Goal: Task Accomplishment & Management: Complete application form

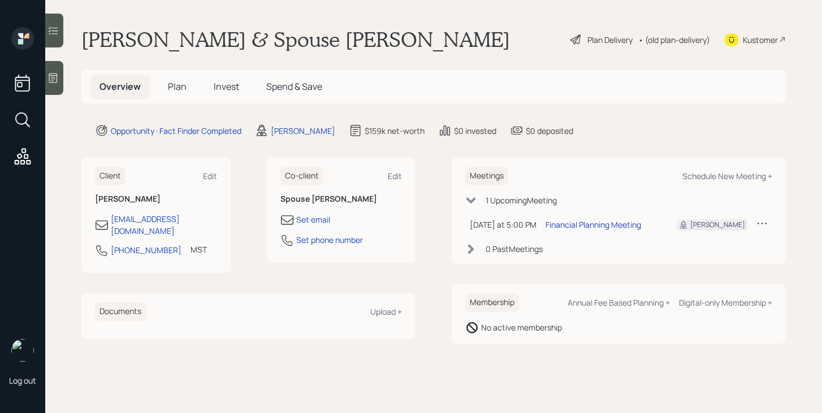
click at [176, 92] on span "Plan" at bounding box center [177, 86] width 19 height 12
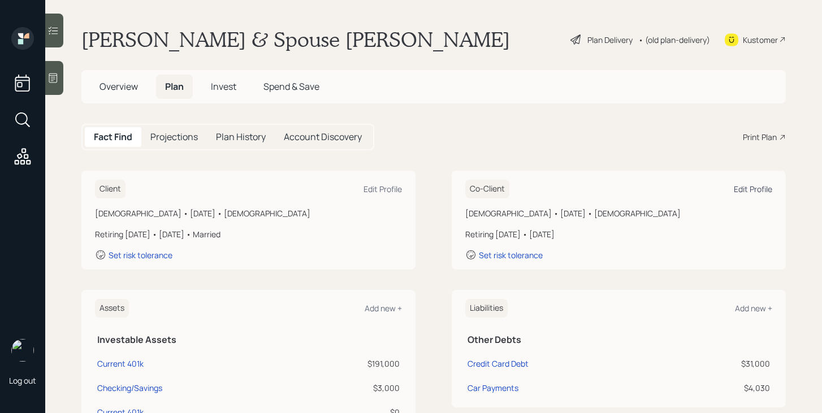
click at [743, 189] on div "Edit Profile" at bounding box center [753, 189] width 38 height 11
select select "[DEMOGRAPHIC_DATA]"
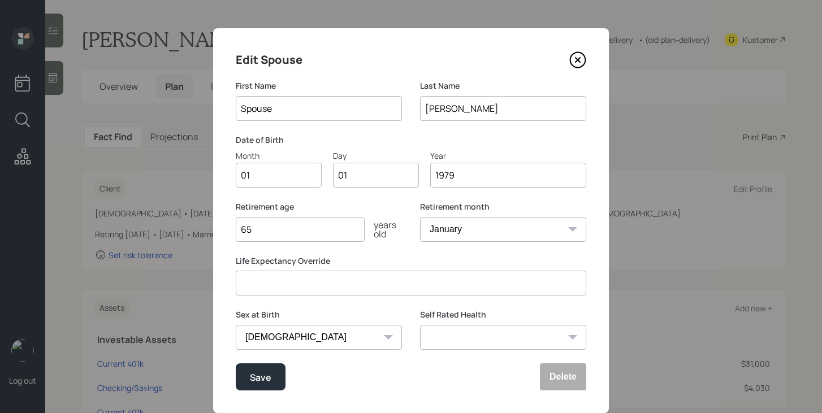
drag, startPoint x: 299, startPoint y: 115, endPoint x: 213, endPoint y: 100, distance: 87.2
click at [212, 100] on div "Edit Spouse First Name Spouse Last Name [PERSON_NAME] Date of Birth Month 01 Da…" at bounding box center [411, 206] width 822 height 413
type input "A"
type input "Spouse"
click at [273, 380] on button "Save" at bounding box center [261, 377] width 50 height 27
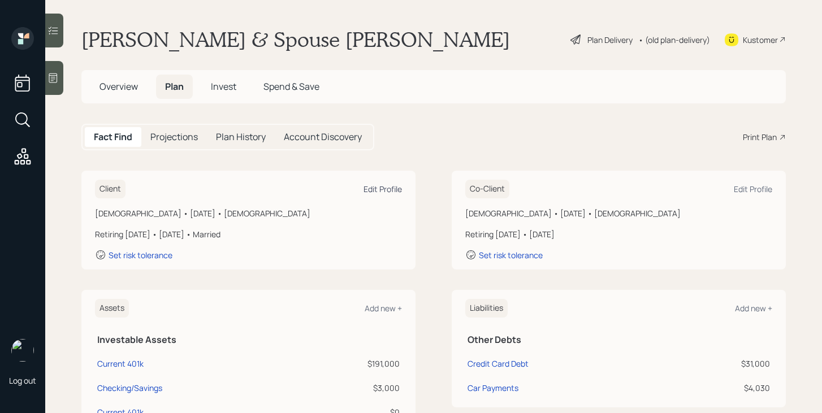
click at [384, 186] on div "Edit Profile" at bounding box center [383, 189] width 38 height 11
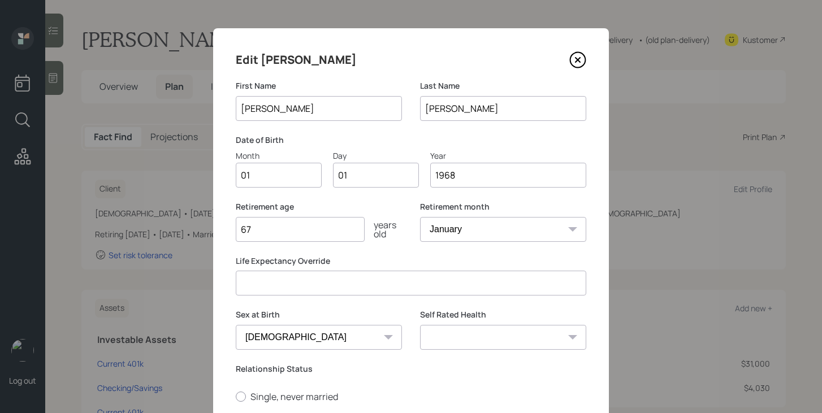
click at [285, 171] on input "01" at bounding box center [279, 175] width 86 height 25
type input "09"
type input "0"
type input "15"
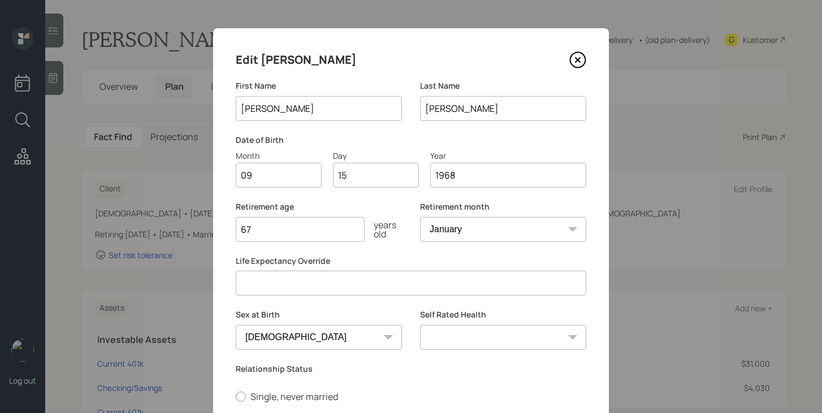
click at [312, 230] on input "67" at bounding box center [300, 229] width 129 height 25
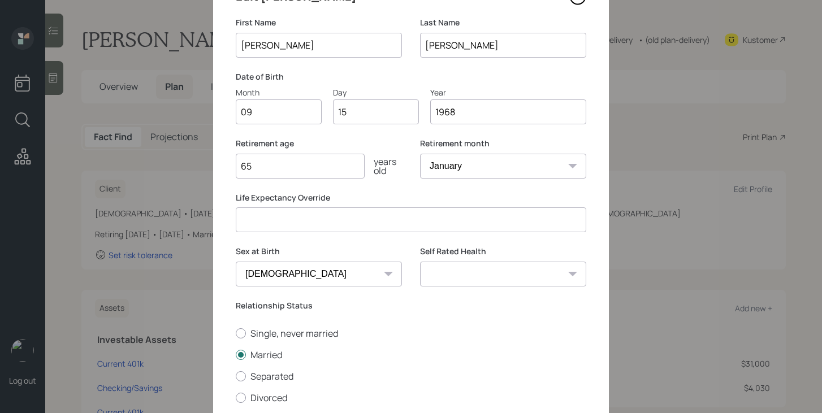
scroll to position [165, 0]
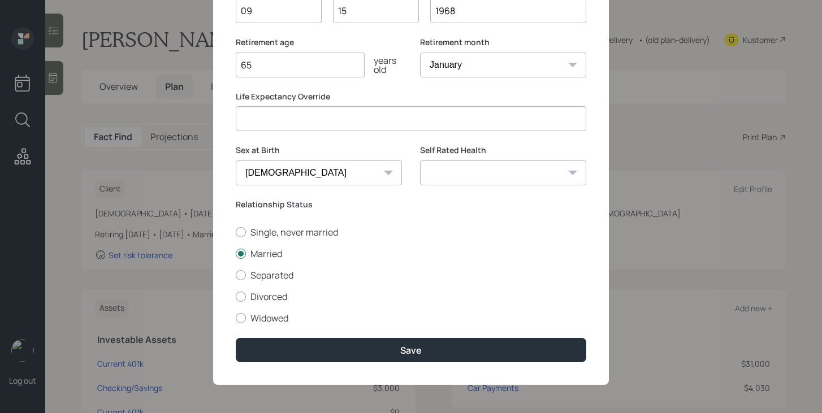
type input "65"
click at [489, 182] on select "Excellent Very Good Good Fair Poor" at bounding box center [503, 173] width 166 height 25
select select "good"
click at [420, 161] on select "Excellent Very Good Good Fair Poor" at bounding box center [503, 173] width 166 height 25
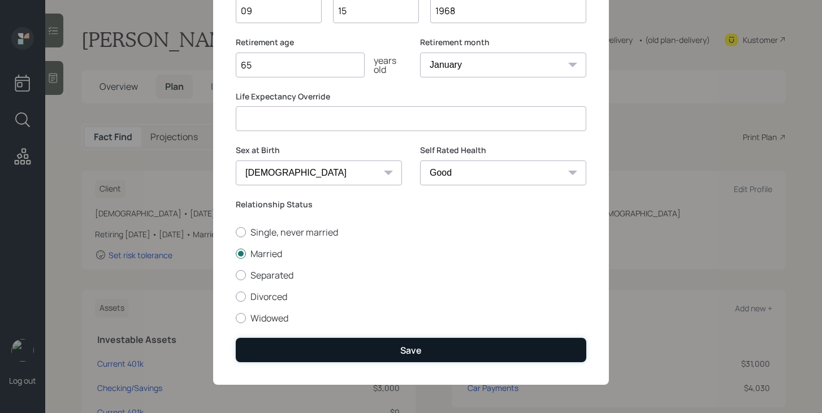
click at [409, 355] on div "Save" at bounding box center [410, 350] width 21 height 12
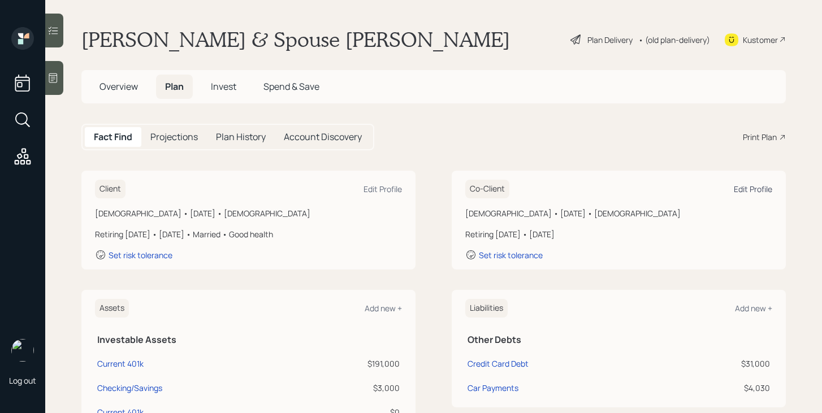
click at [762, 189] on div "Edit Profile" at bounding box center [753, 189] width 38 height 11
select select "[DEMOGRAPHIC_DATA]"
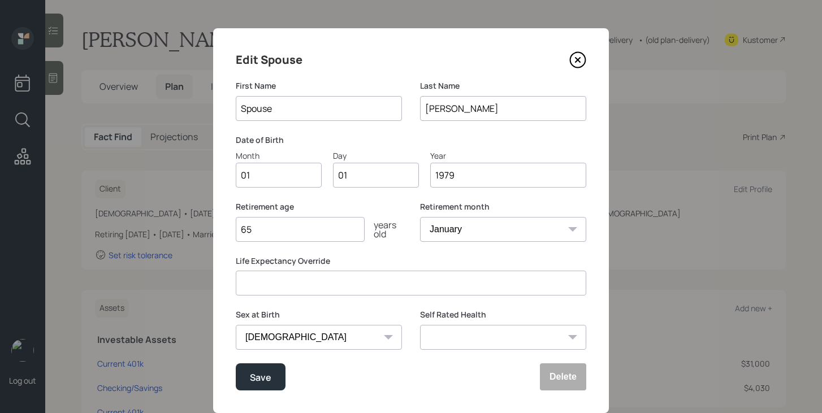
click at [296, 115] on input "Spouse" at bounding box center [319, 108] width 166 height 25
type input "[US_STATE]"
click at [278, 174] on input "01" at bounding box center [279, 175] width 86 height 25
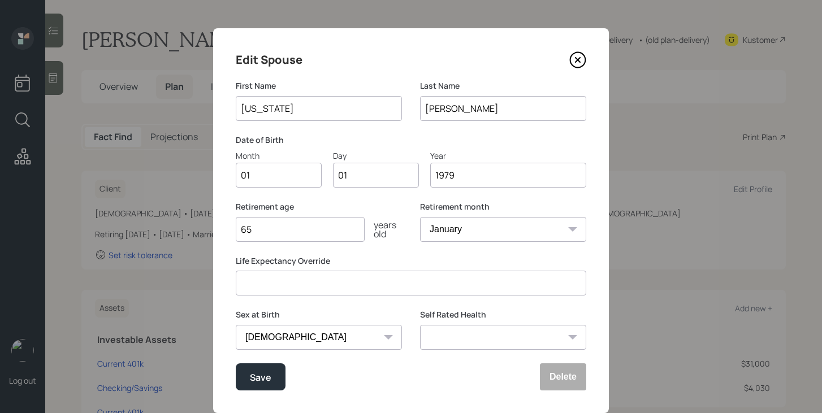
click at [366, 172] on input "01" at bounding box center [376, 175] width 86 height 25
type input "0"
type input "23"
type input "1981"
click at [325, 233] on input "65" at bounding box center [300, 229] width 129 height 25
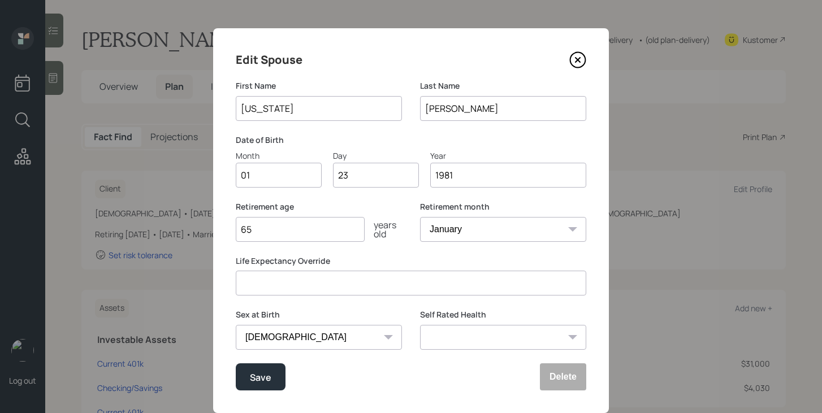
click at [427, 331] on select "Excellent Very Good Good Fair Poor" at bounding box center [503, 337] width 166 height 25
select select "good"
click at [420, 325] on select "Excellent Very Good Good Fair Poor" at bounding box center [503, 337] width 166 height 25
click at [260, 373] on div "Save" at bounding box center [260, 377] width 21 height 15
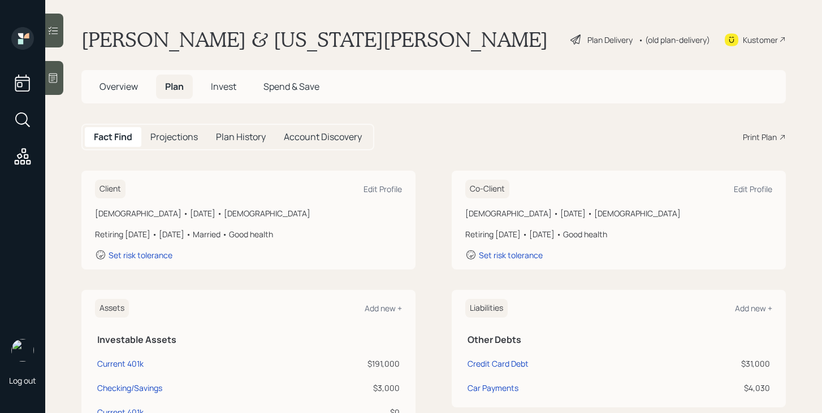
click at [593, 44] on div "Plan Delivery" at bounding box center [610, 40] width 45 height 12
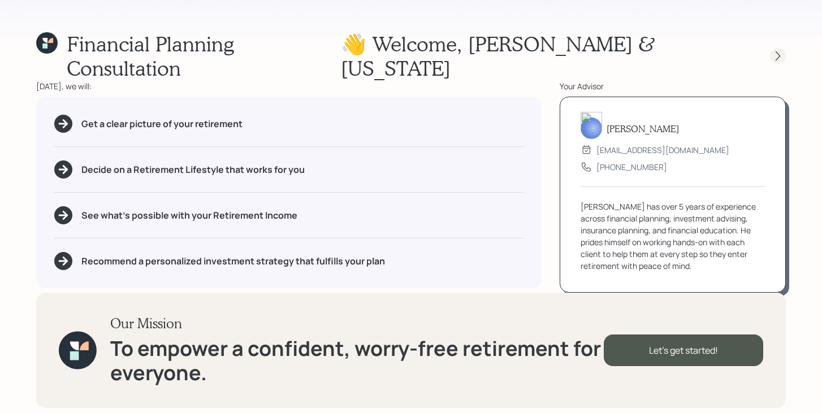
click at [778, 50] on icon at bounding box center [778, 55] width 11 height 11
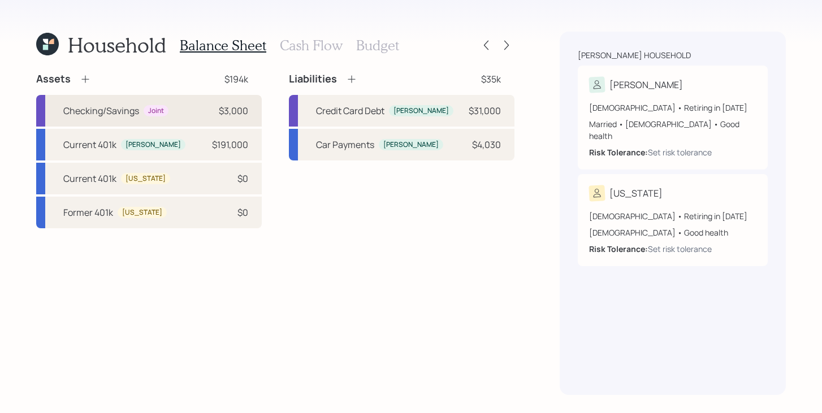
click at [184, 118] on div "Checking/Savings Joint $3,000" at bounding box center [149, 111] width 226 height 32
select select "emergency_fund"
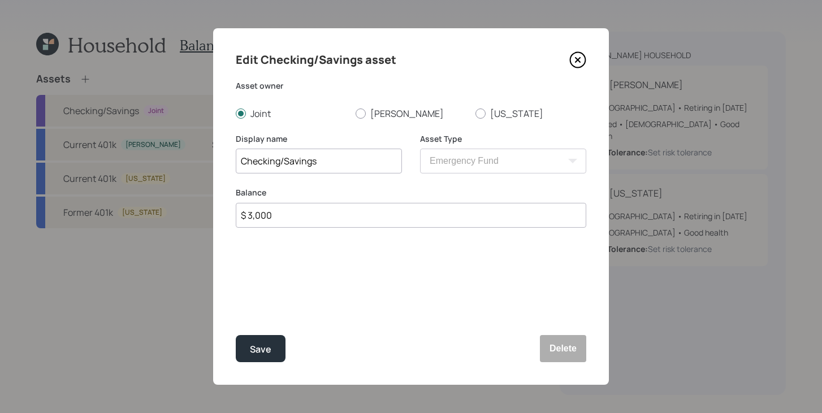
click at [581, 58] on icon at bounding box center [577, 59] width 17 height 17
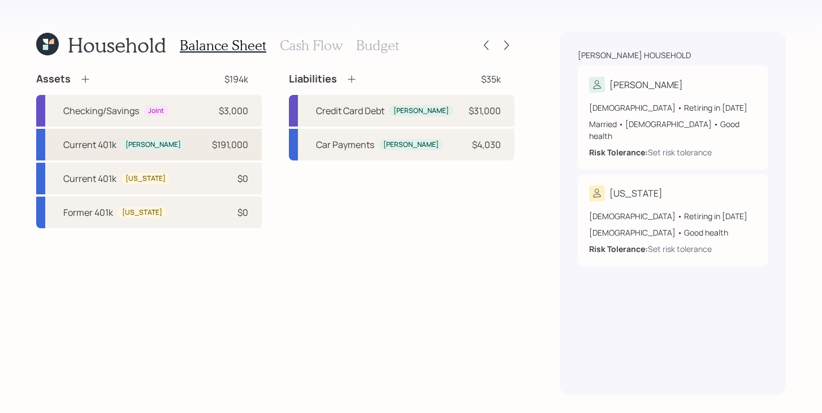
click at [183, 141] on div "Current 401k Maxwell $191,000" at bounding box center [149, 145] width 226 height 32
select select "company_sponsored"
select select "balanced"
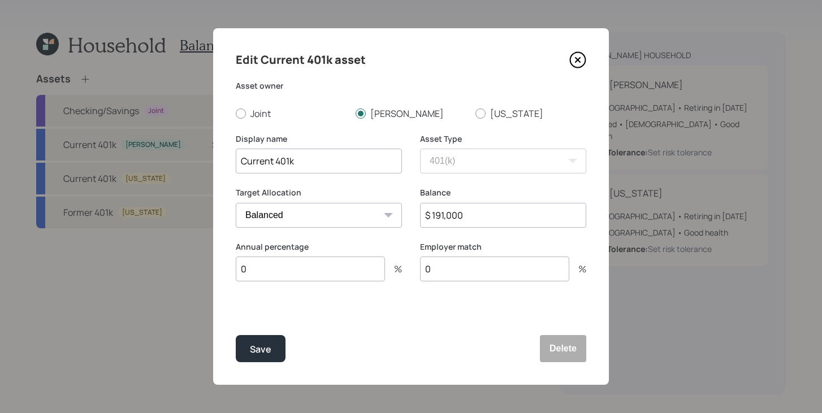
click at [288, 262] on input "0" at bounding box center [310, 269] width 149 height 25
click at [283, 274] on input "0" at bounding box center [310, 269] width 149 height 25
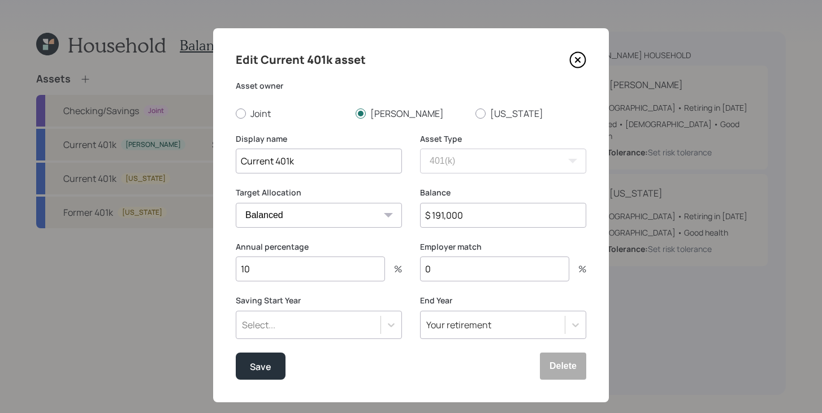
type input "10"
click at [308, 323] on div "Select..." at bounding box center [319, 325] width 166 height 28
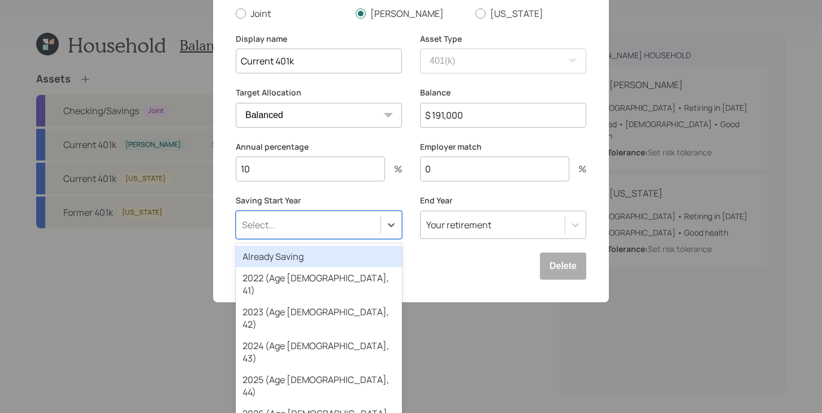
click at [326, 264] on div "Already Saving" at bounding box center [319, 256] width 166 height 21
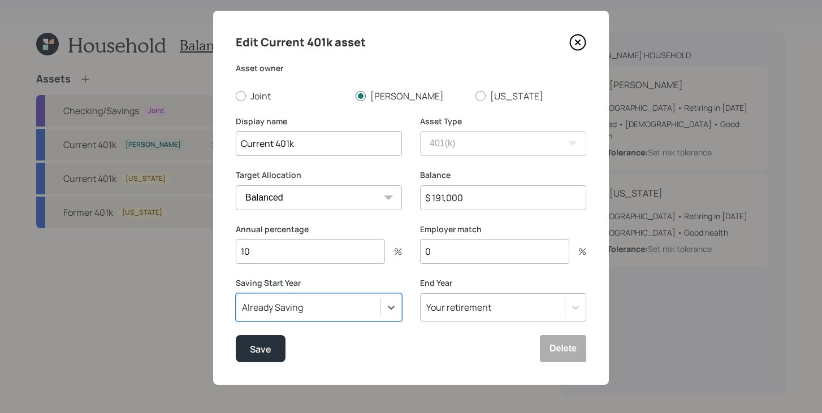
scroll to position [18, 0]
click at [447, 257] on input "0" at bounding box center [494, 251] width 149 height 25
type input "6"
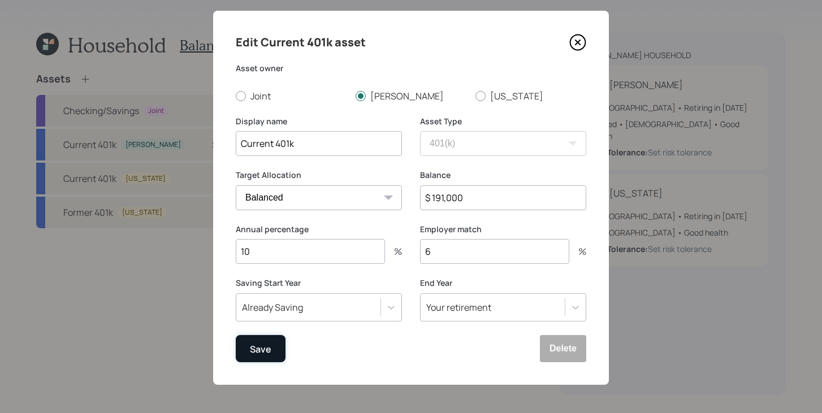
click at [266, 353] on div "Save" at bounding box center [260, 349] width 21 height 15
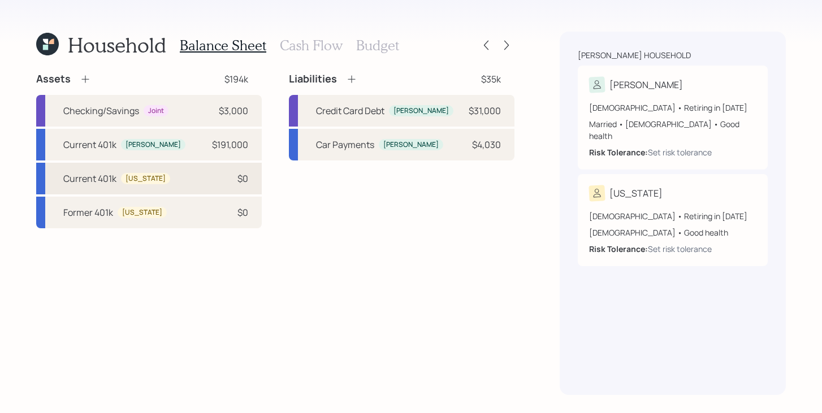
click at [195, 189] on div "Current 401k Virginia $0" at bounding box center [149, 179] width 226 height 32
select select "company_sponsored"
select select "balanced"
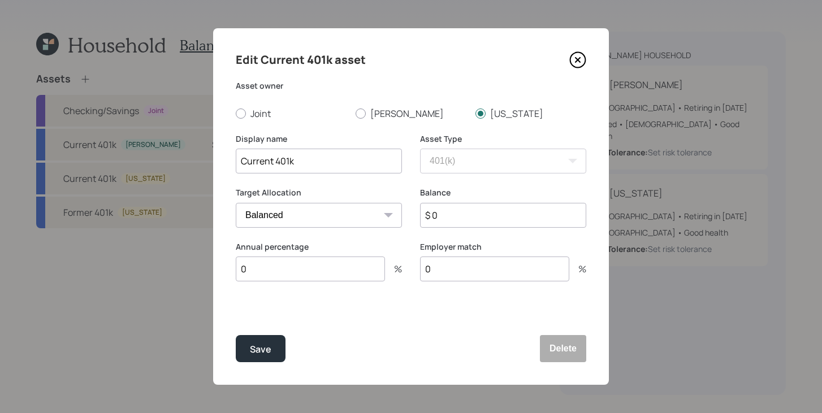
click at [279, 271] on input "0" at bounding box center [310, 269] width 149 height 25
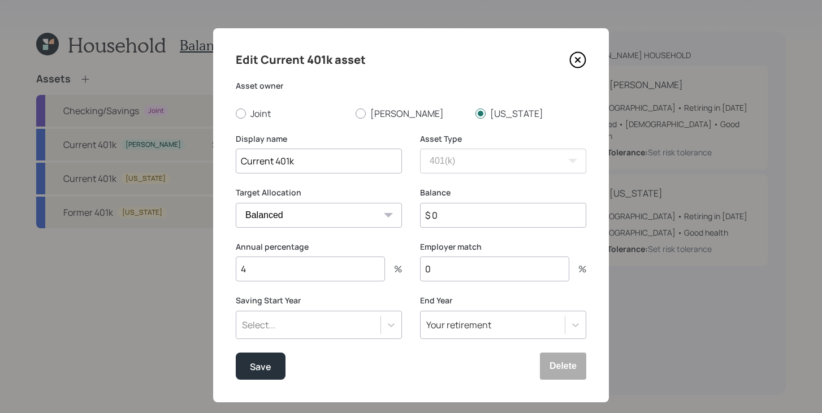
type input "4"
click at [326, 333] on div "Select..." at bounding box center [319, 325] width 166 height 28
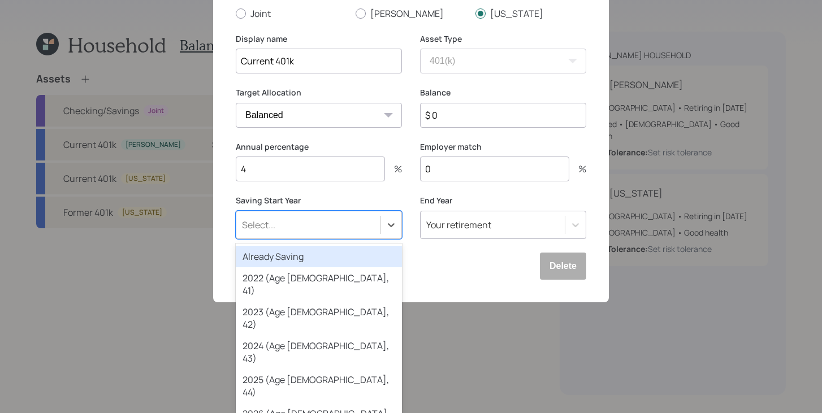
click at [328, 258] on div "Already Saving" at bounding box center [319, 256] width 166 height 21
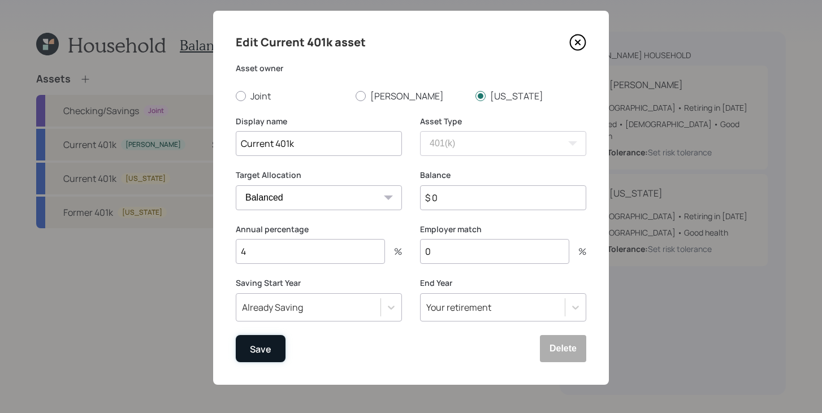
click at [281, 357] on button "Save" at bounding box center [261, 348] width 50 height 27
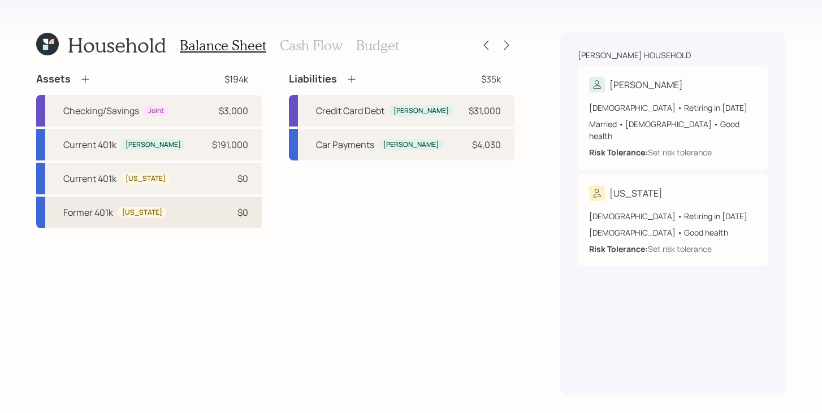
click at [201, 226] on div "Former 401k Virginia $0" at bounding box center [149, 213] width 226 height 32
select select "company_sponsored"
select select "balanced"
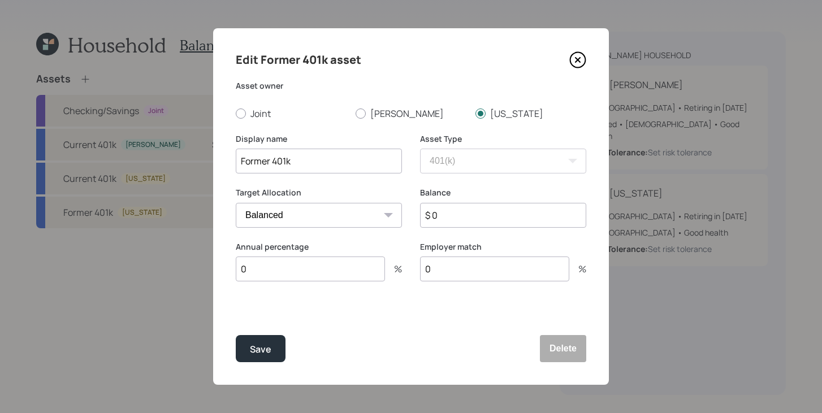
click at [456, 217] on input "$ 0" at bounding box center [503, 215] width 166 height 25
type input "$ 100,000"
click at [273, 350] on button "Save" at bounding box center [261, 348] width 50 height 27
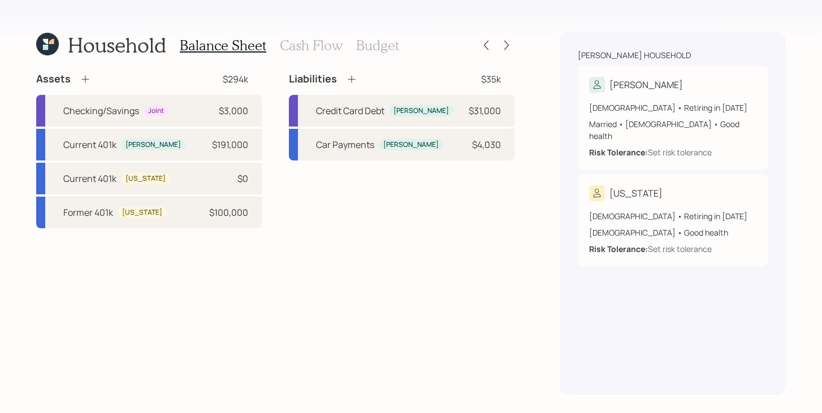
click at [87, 79] on icon at bounding box center [84, 79] width 7 height 7
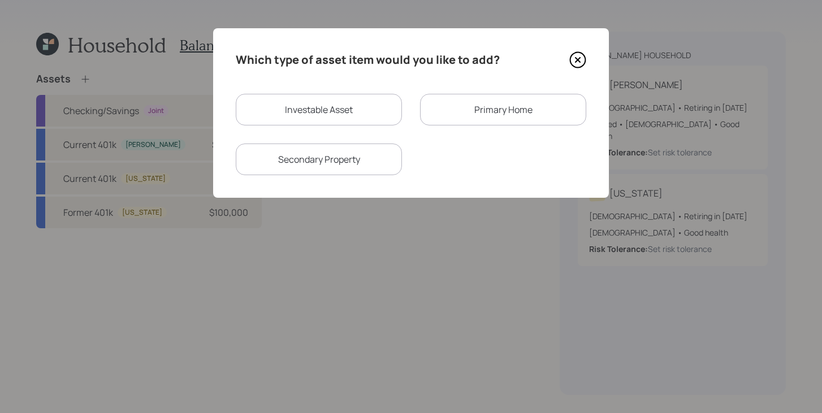
click at [470, 97] on div "Primary Home" at bounding box center [503, 110] width 166 height 32
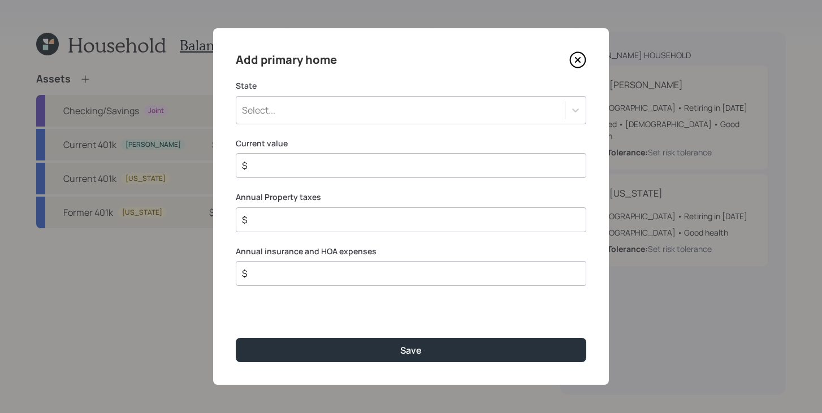
click at [456, 106] on div "Select..." at bounding box center [400, 110] width 329 height 19
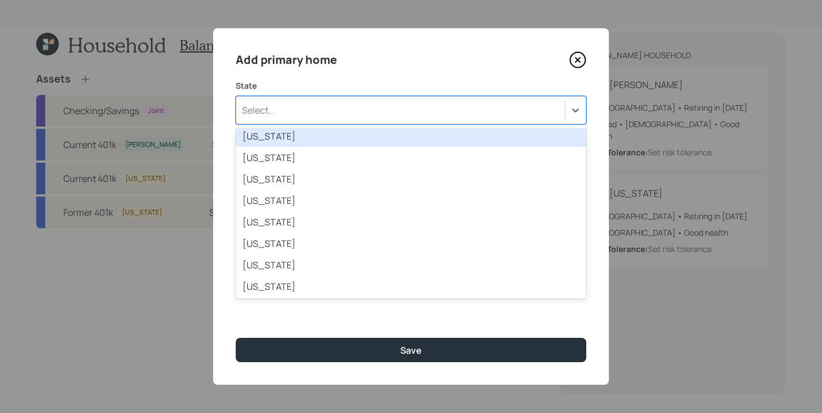
scroll to position [736, 0]
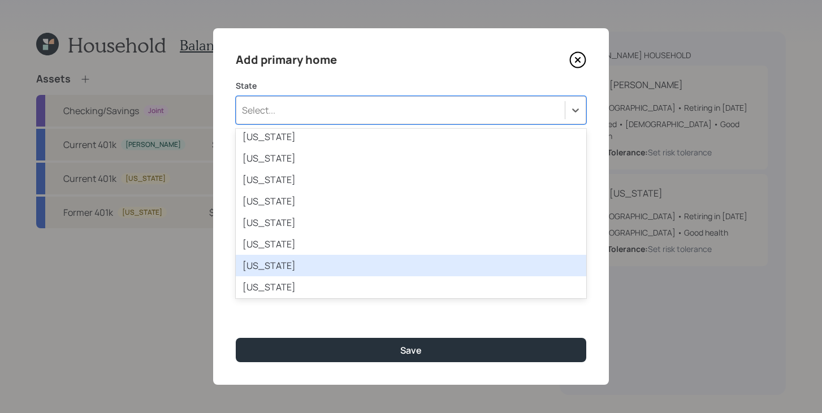
click at [344, 262] on div "South Dakota" at bounding box center [411, 265] width 351 height 21
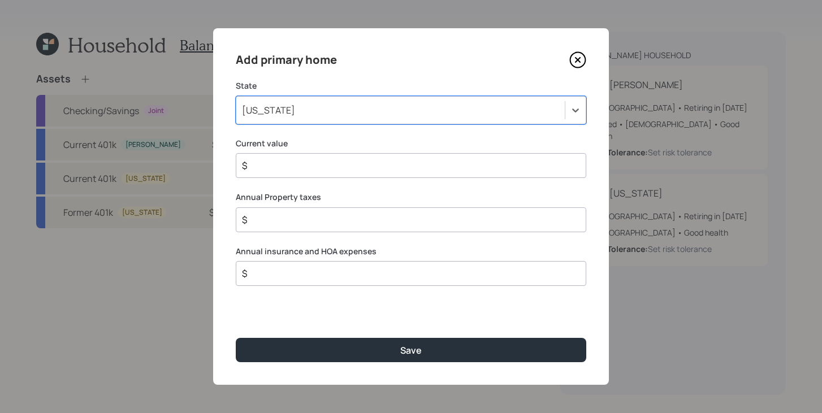
click at [370, 165] on input "$" at bounding box center [406, 166] width 331 height 14
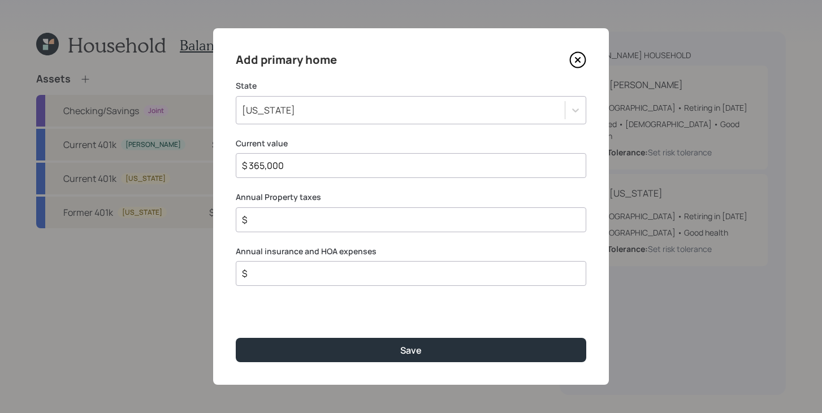
type input "$ 365,000"
click at [382, 215] on input "$" at bounding box center [406, 220] width 331 height 14
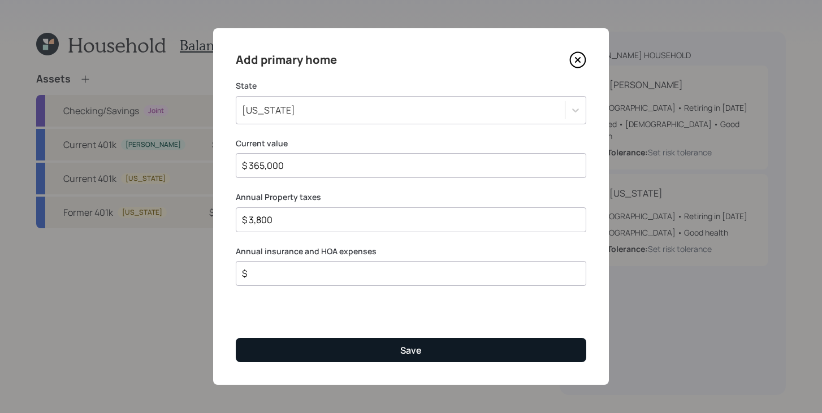
type input "$ 3,800"
click at [332, 348] on button "Save" at bounding box center [411, 350] width 351 height 24
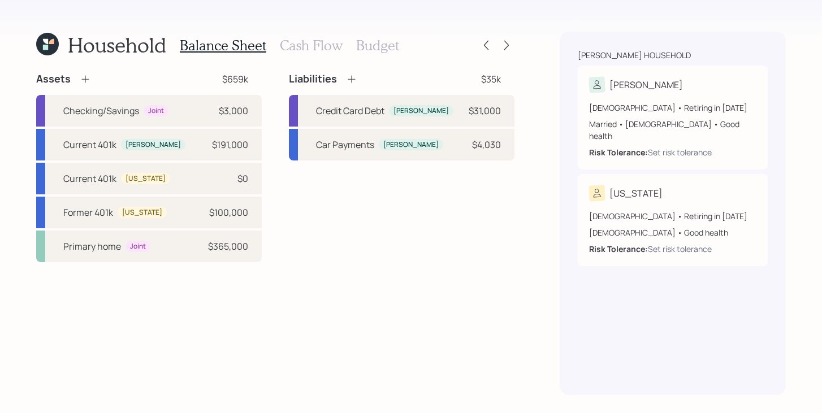
click at [349, 76] on icon at bounding box center [351, 79] width 11 height 11
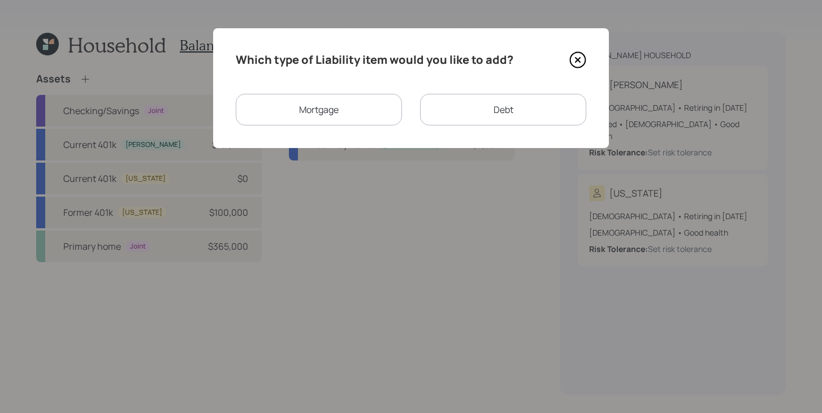
click at [339, 110] on div "Mortgage" at bounding box center [319, 110] width 166 height 32
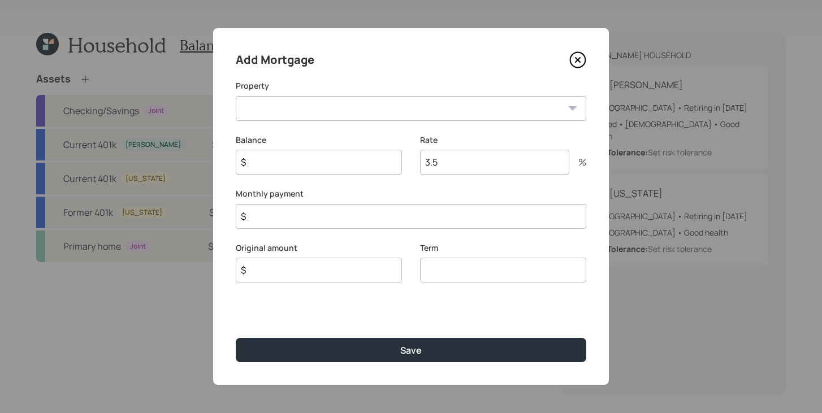
click at [339, 110] on select "SD Primary home" at bounding box center [411, 108] width 351 height 25
select select "1edc5296-d934-49f0-963e-8b1d00abb16c"
click at [236, 96] on select "SD Primary home" at bounding box center [411, 108] width 351 height 25
click at [318, 167] on input "$" at bounding box center [319, 162] width 166 height 25
type input "$ 141,000"
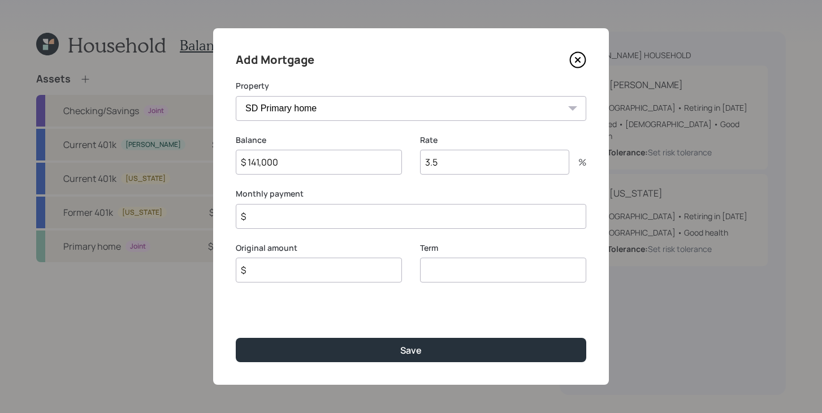
click at [320, 274] on input "$" at bounding box center [319, 270] width 166 height 25
type input "$ 141,000"
click at [470, 266] on input "number" at bounding box center [503, 270] width 166 height 25
type input "30"
click at [483, 161] on input "3.5" at bounding box center [494, 162] width 149 height 25
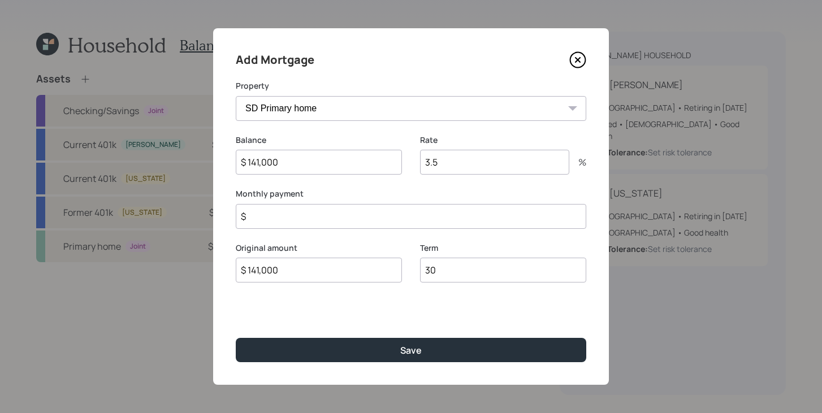
type input "3"
type input "6.5"
click at [452, 214] on input "$" at bounding box center [411, 216] width 351 height 25
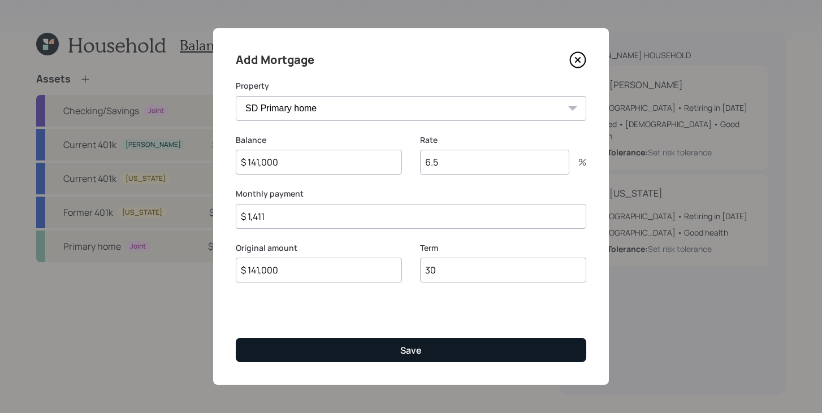
type input "$ 1,411"
click at [433, 345] on button "Save" at bounding box center [411, 350] width 351 height 24
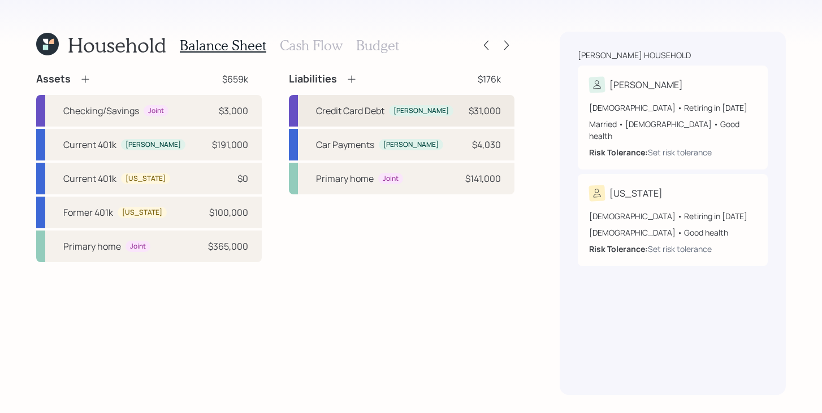
click at [351, 117] on div "Credit Card Debt" at bounding box center [350, 111] width 68 height 14
select select "credit_card"
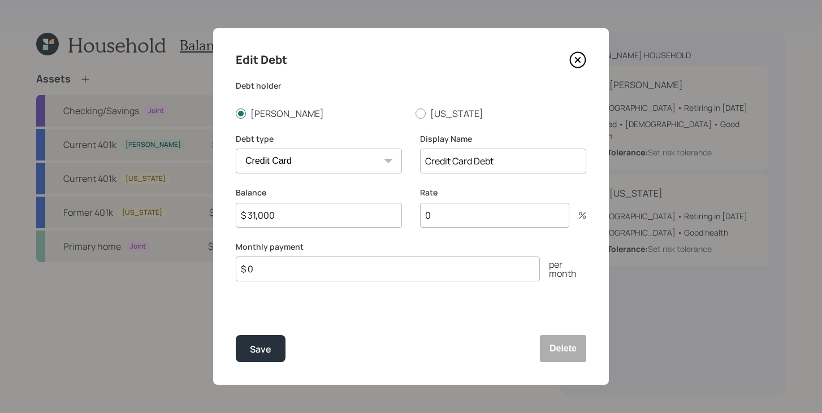
click at [453, 218] on input "0" at bounding box center [494, 215] width 149 height 25
click at [359, 267] on input "$ 0" at bounding box center [388, 269] width 304 height 25
type input "$ 573"
click at [279, 353] on button "Save" at bounding box center [261, 348] width 50 height 27
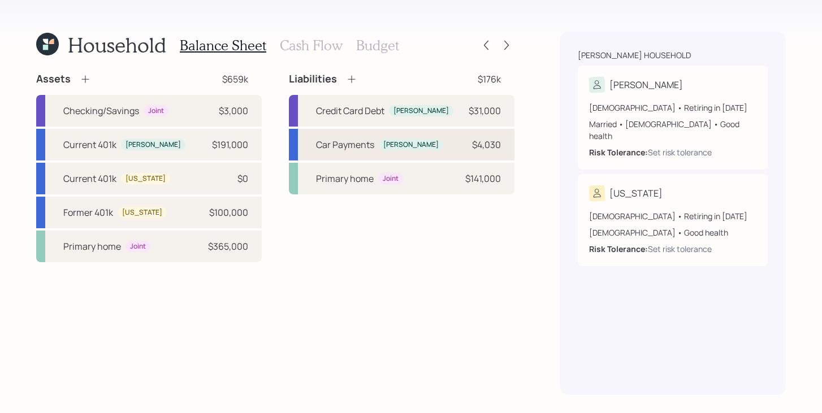
click at [461, 150] on div "Car Payments Maxwell $4,030" at bounding box center [402, 145] width 226 height 32
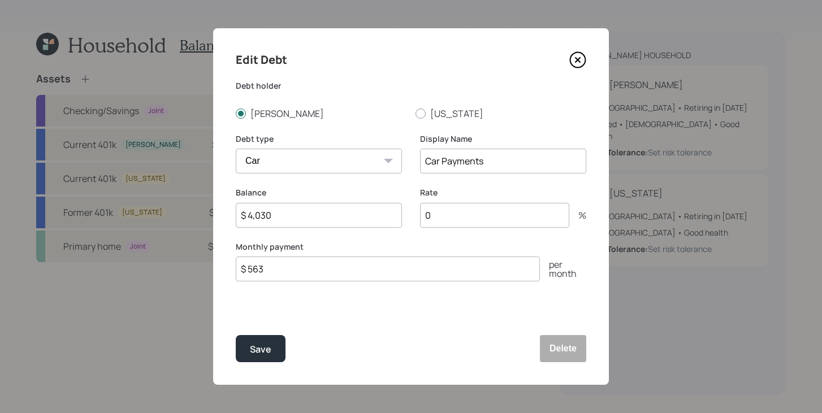
click at [575, 63] on icon at bounding box center [577, 59] width 17 height 17
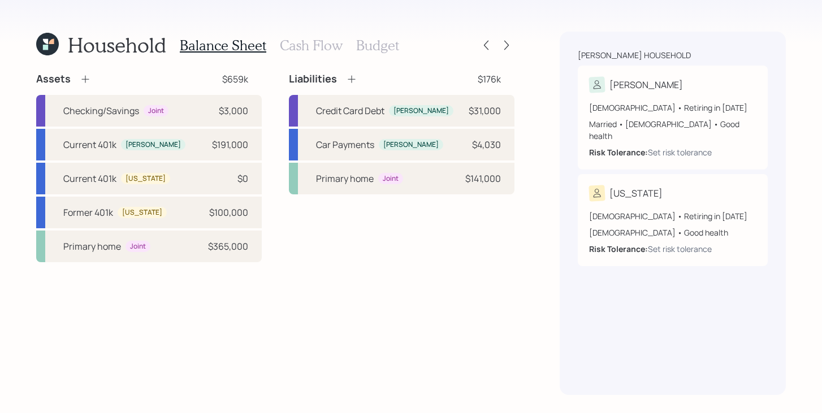
click at [351, 80] on icon at bounding box center [351, 79] width 11 height 11
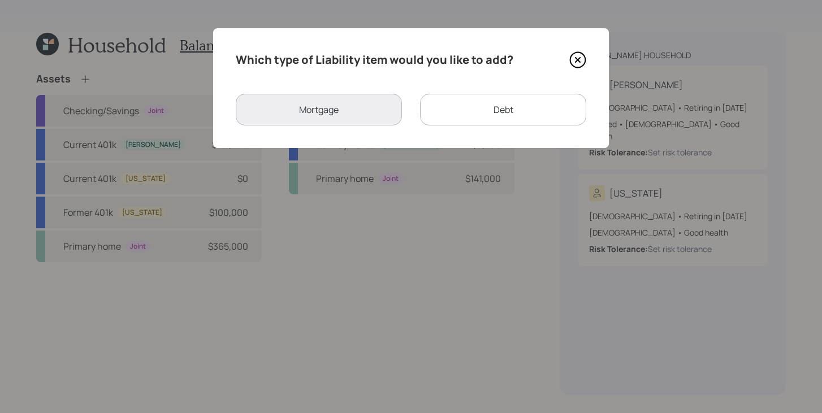
click at [481, 106] on div "Debt" at bounding box center [503, 110] width 166 height 32
select select "credit_card"
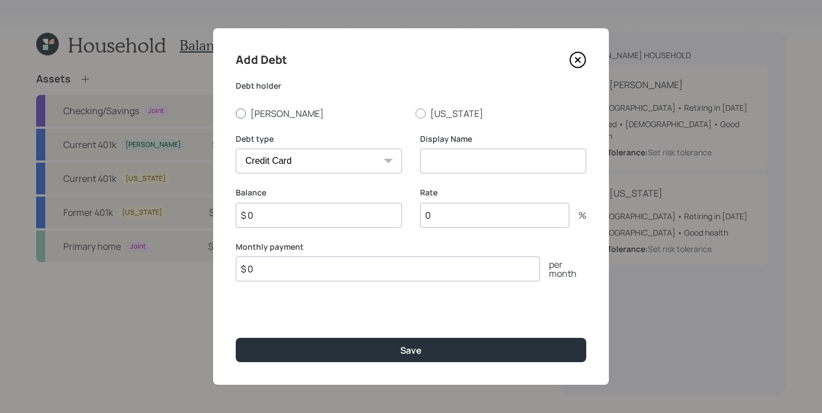
click at [276, 118] on label "[PERSON_NAME]" at bounding box center [321, 113] width 171 height 12
click at [236, 114] on input "[PERSON_NAME]" at bounding box center [235, 113] width 1 height 1
radio input "true"
click at [302, 163] on select "Car Credit Card Medical Student Other" at bounding box center [319, 161] width 166 height 25
select select "other"
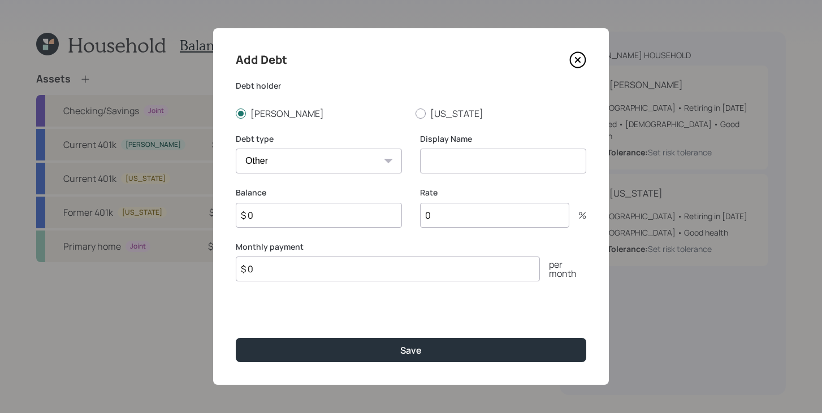
click at [236, 149] on select "Car Credit Card Medical Student Other" at bounding box center [319, 161] width 166 height 25
click at [440, 167] on input at bounding box center [503, 161] width 166 height 25
type input "Camper Debt"
click at [311, 218] on input "$ 0" at bounding box center [319, 215] width 166 height 25
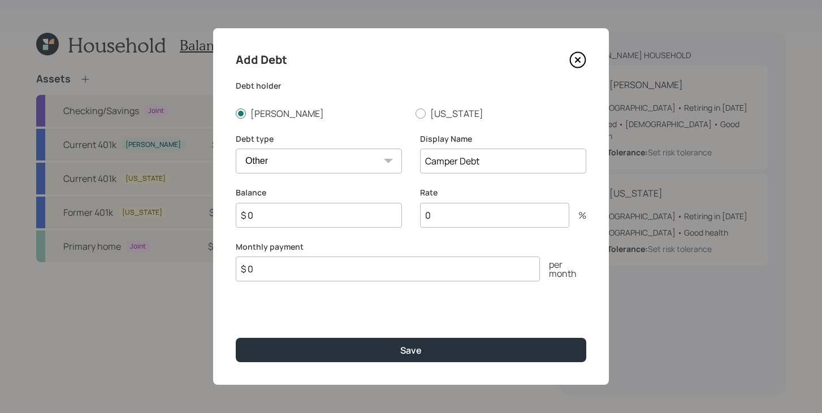
click at [311, 218] on input "$ 0" at bounding box center [319, 215] width 166 height 25
click at [300, 265] on input "$ 0" at bounding box center [388, 269] width 304 height 25
type input "$ 62"
click at [301, 208] on input "$ 0" at bounding box center [319, 215] width 166 height 25
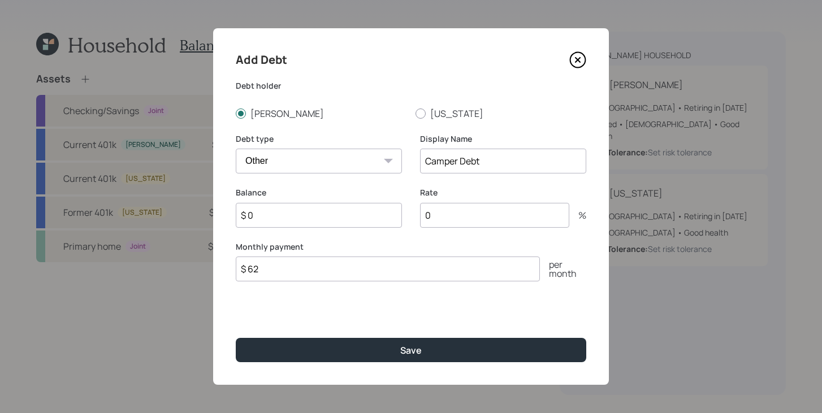
click at [300, 217] on input "$ 0" at bounding box center [319, 215] width 166 height 25
type input "$ 2,900"
click at [302, 274] on input "$ 62" at bounding box center [388, 269] width 304 height 25
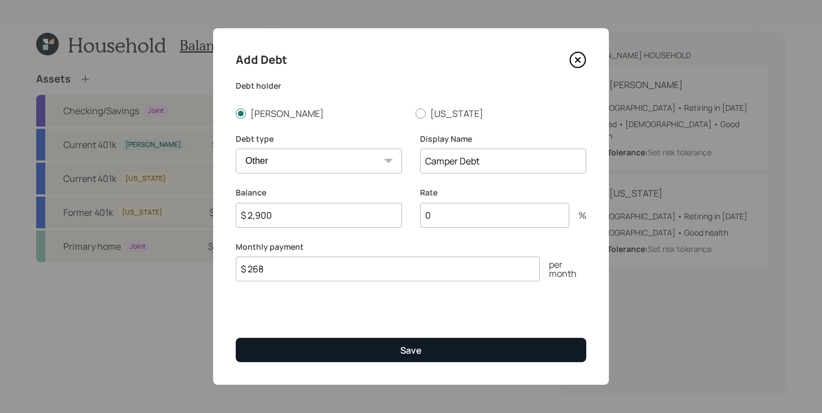
type input "$ 268"
click at [356, 352] on button "Save" at bounding box center [411, 350] width 351 height 24
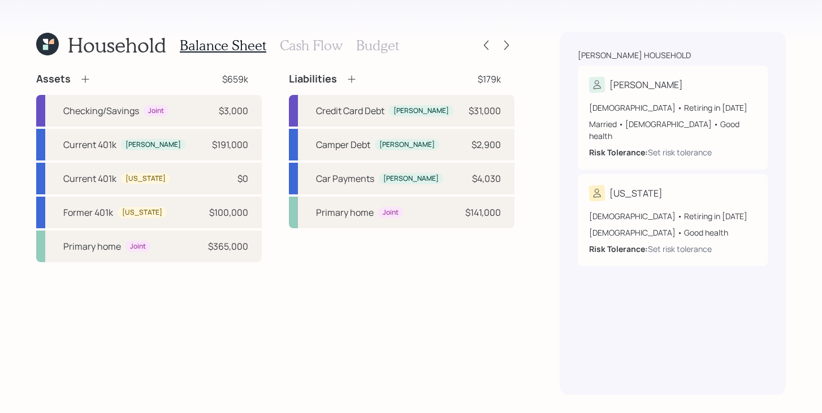
click at [351, 79] on icon at bounding box center [351, 79] width 11 height 11
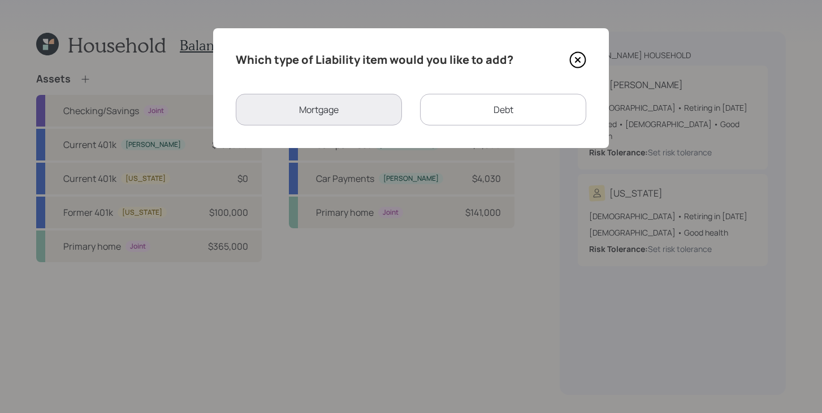
click at [443, 109] on div "Debt" at bounding box center [503, 110] width 166 height 32
select select "credit_card"
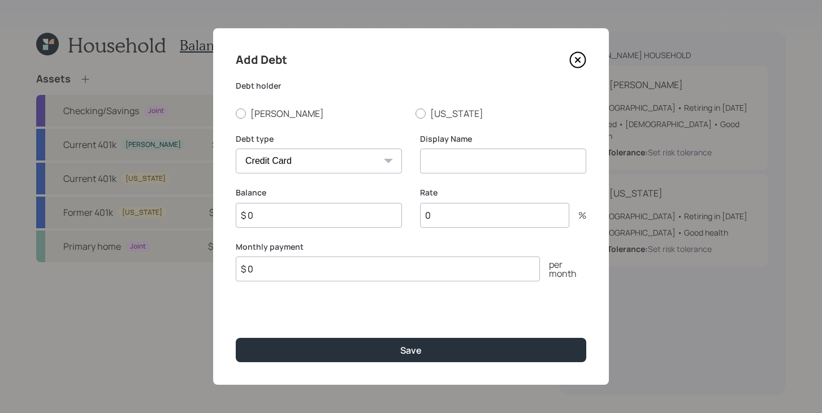
click at [443, 161] on input at bounding box center [503, 161] width 166 height 25
type input "Skidsteer"
click at [327, 275] on input "$ 0" at bounding box center [388, 269] width 304 height 25
type input "$ 268"
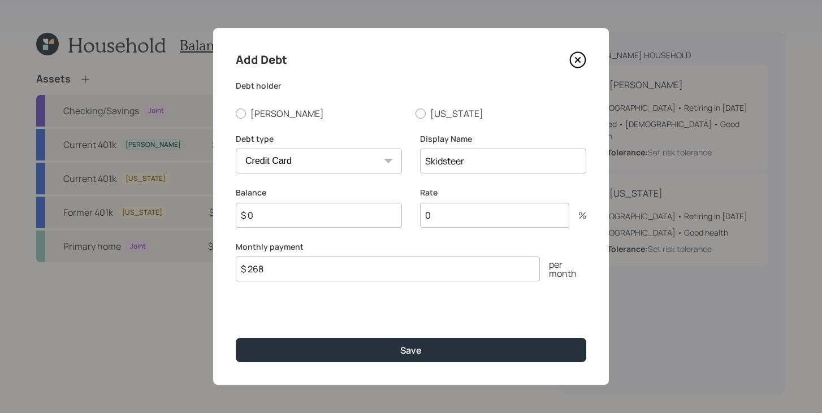
click at [339, 163] on select "Car Credit Card Medical Student Other" at bounding box center [319, 161] width 166 height 25
select select "other"
click at [236, 149] on select "Car Credit Card Medical Student Other" at bounding box center [319, 161] width 166 height 25
click at [326, 210] on input "$ 0" at bounding box center [319, 215] width 166 height 25
click at [529, 155] on input "Skidsteer" at bounding box center [503, 161] width 166 height 25
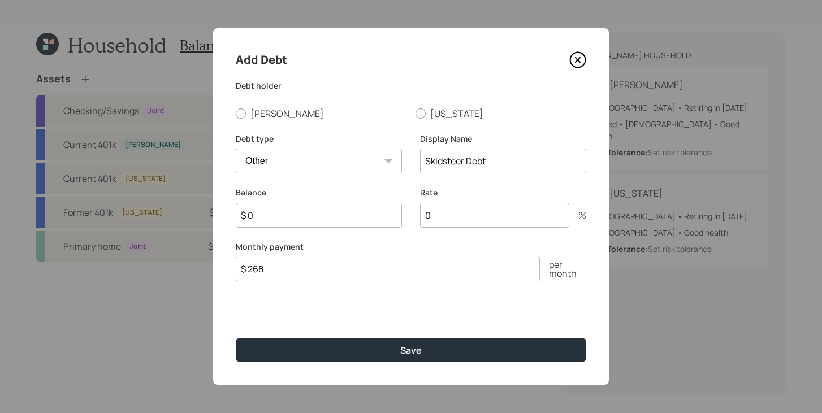
type input "Skidsteer Debt"
click at [329, 217] on input "$ 0" at bounding box center [319, 215] width 166 height 25
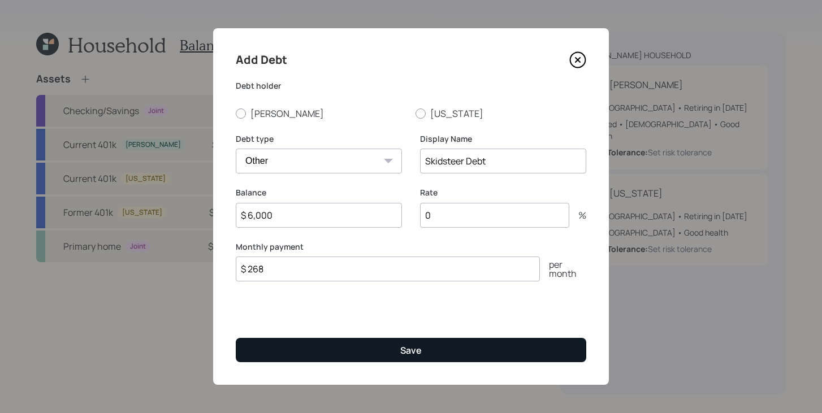
type input "$ 6,000"
click at [446, 355] on button "Save" at bounding box center [411, 350] width 351 height 24
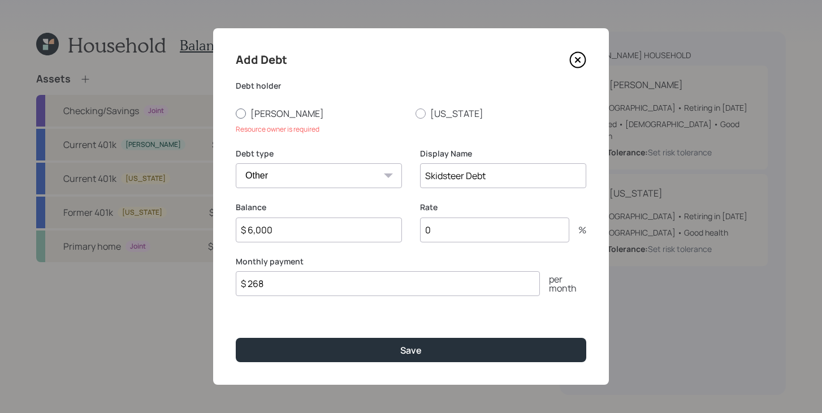
click at [263, 112] on label "[PERSON_NAME]" at bounding box center [321, 113] width 171 height 12
click at [236, 113] on input "[PERSON_NAME]" at bounding box center [235, 113] width 1 height 1
radio input "true"
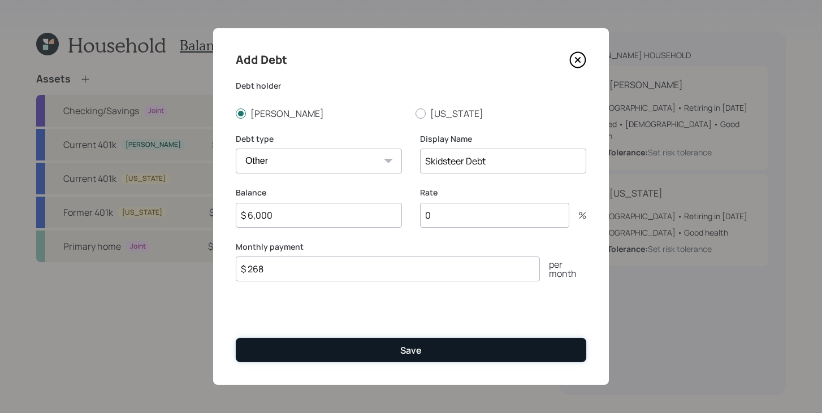
click at [368, 360] on button "Save" at bounding box center [411, 350] width 351 height 24
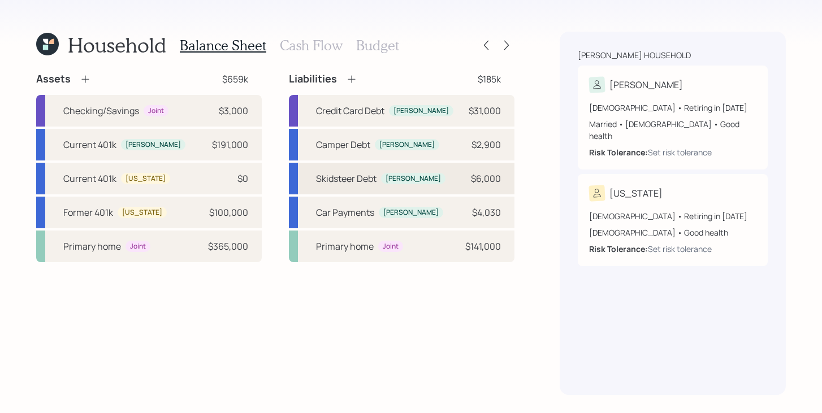
click at [357, 173] on div "Skidsteer Debt" at bounding box center [346, 179] width 61 height 14
select select "other"
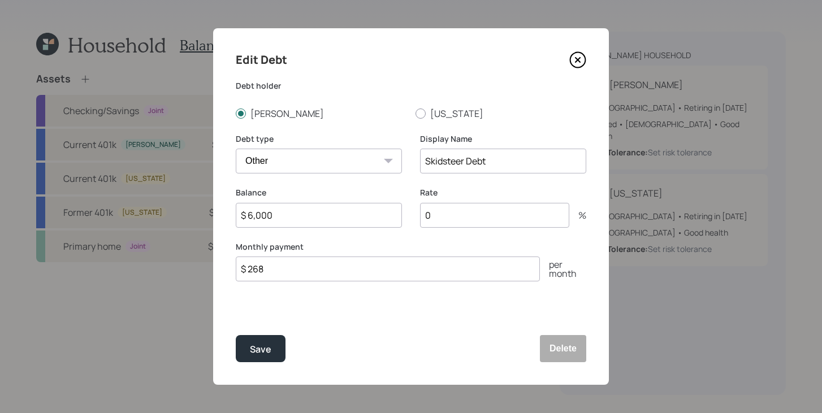
click at [281, 219] on input "$ 6,000" at bounding box center [319, 215] width 166 height 25
type input "$ 5,685"
click at [270, 353] on div "Save" at bounding box center [260, 349] width 21 height 15
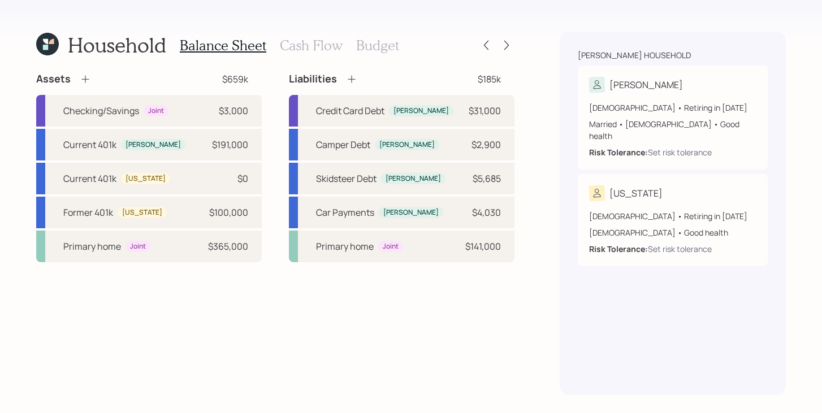
click at [315, 38] on h3 "Cash Flow" at bounding box center [311, 45] width 63 height 16
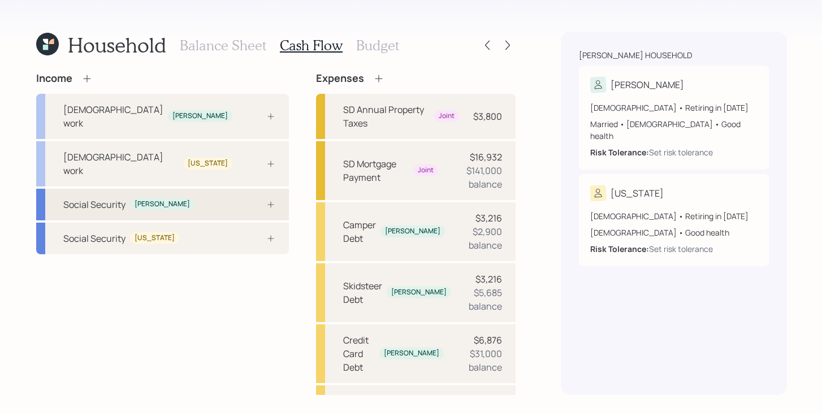
click at [188, 189] on div "Social Security Maxwell" at bounding box center [162, 205] width 253 height 32
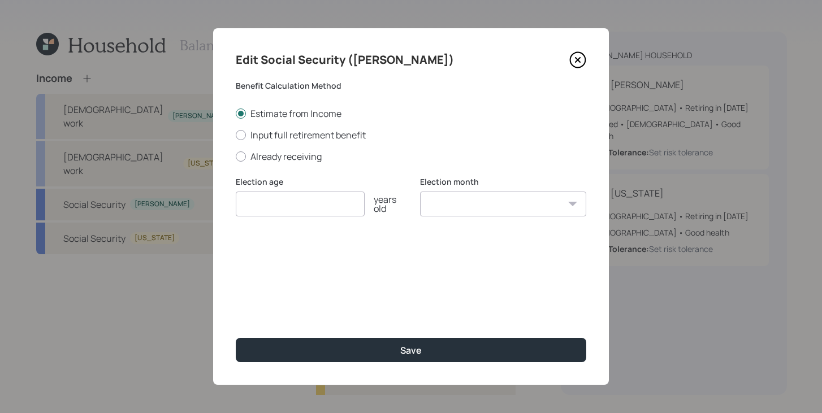
click at [580, 59] on icon at bounding box center [577, 59] width 17 height 17
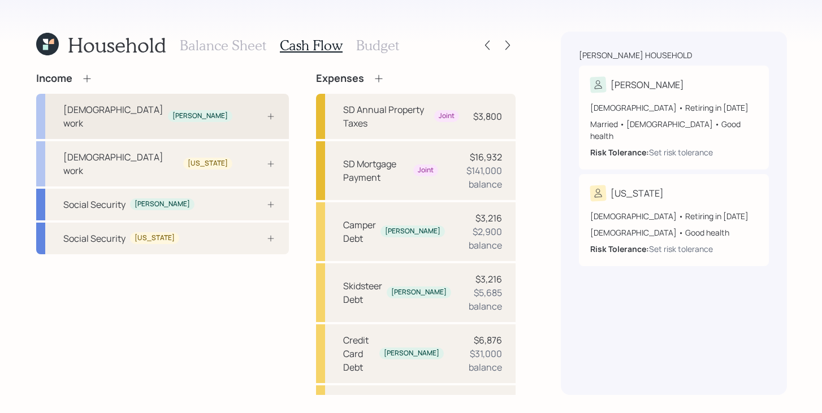
click at [241, 113] on div at bounding box center [258, 116] width 34 height 9
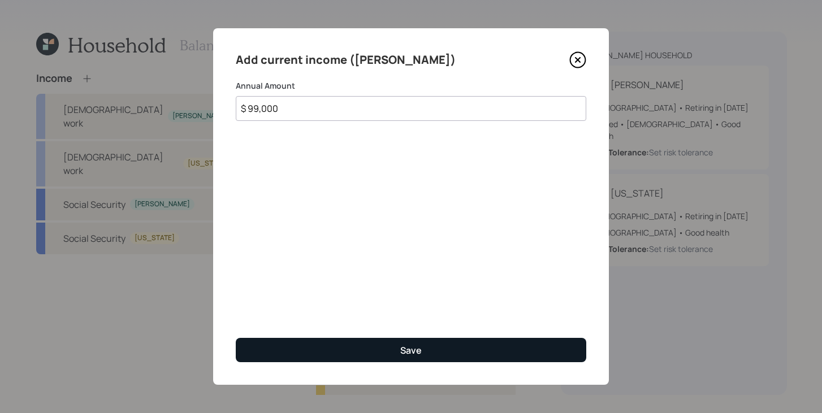
type input "$ 99,000"
click at [381, 353] on button "Save" at bounding box center [411, 350] width 351 height 24
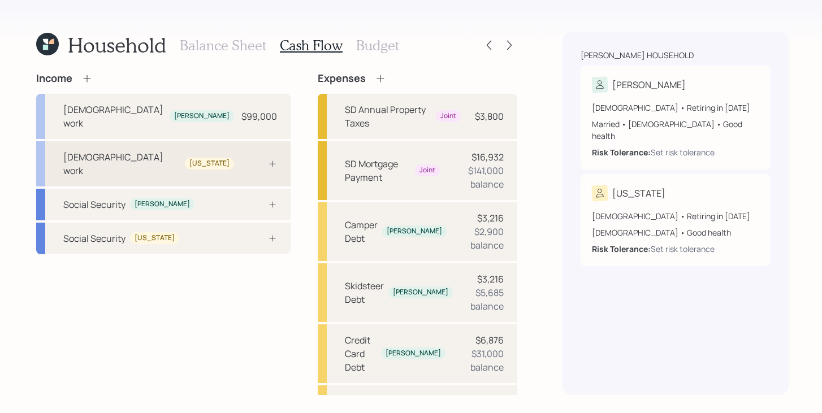
click at [218, 153] on div "Full-time work Virginia" at bounding box center [163, 163] width 254 height 45
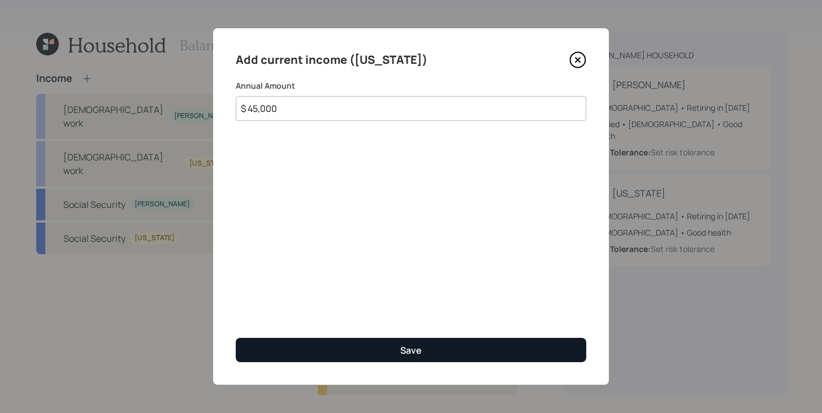
type input "$ 45,000"
click at [336, 349] on button "Save" at bounding box center [411, 350] width 351 height 24
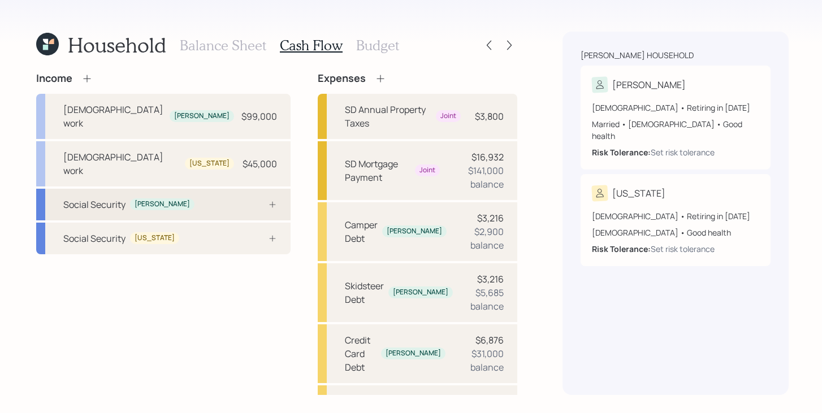
click at [213, 189] on div "Social Security Maxwell" at bounding box center [163, 205] width 254 height 32
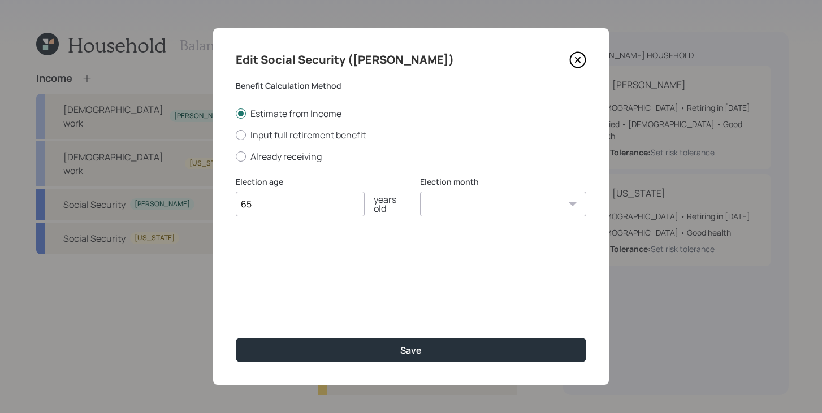
type input "65"
click at [468, 210] on select "January February March April May June July August September October November De…" at bounding box center [503, 204] width 166 height 25
select select "12"
click at [420, 192] on select "January February March April May June July August September October November De…" at bounding box center [503, 204] width 166 height 25
click at [524, 215] on select "January February March April May June July August September October November De…" at bounding box center [503, 204] width 166 height 25
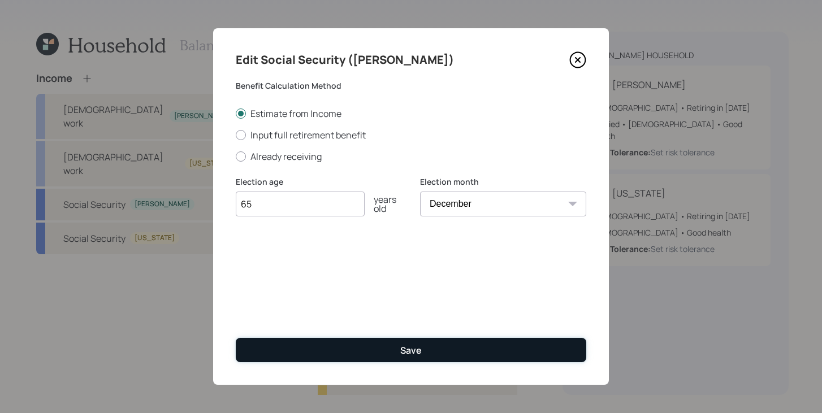
click at [458, 352] on button "Save" at bounding box center [411, 350] width 351 height 24
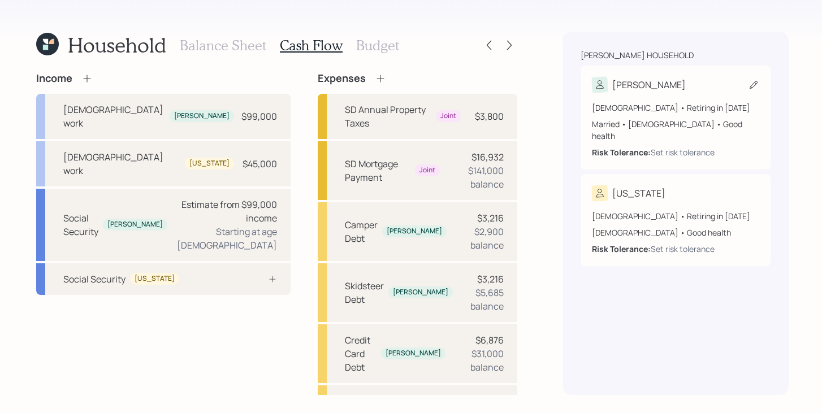
click at [689, 84] on div "[PERSON_NAME]" at bounding box center [675, 85] width 167 height 16
select select "good"
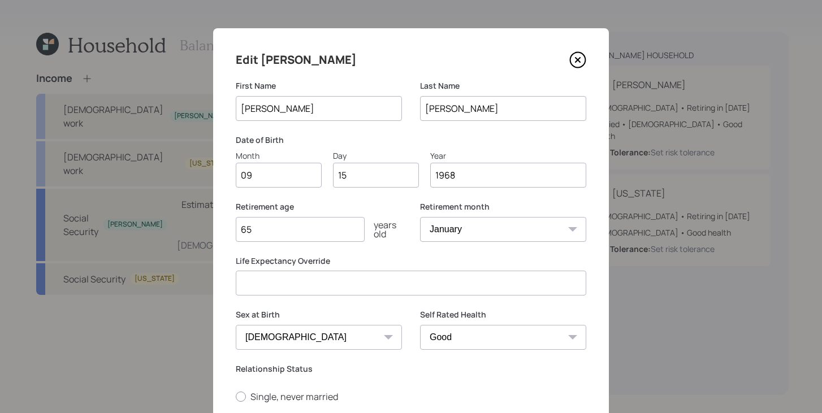
click at [582, 65] on icon at bounding box center [578, 60] width 15 height 15
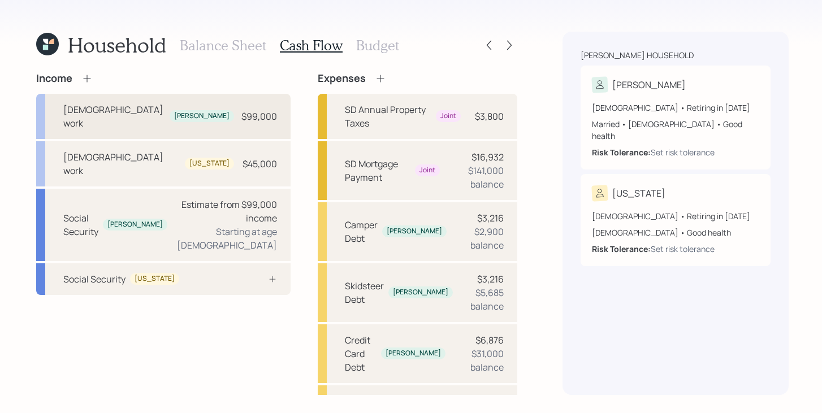
click at [199, 119] on div "Full-time work Maxwell $99,000" at bounding box center [163, 116] width 254 height 45
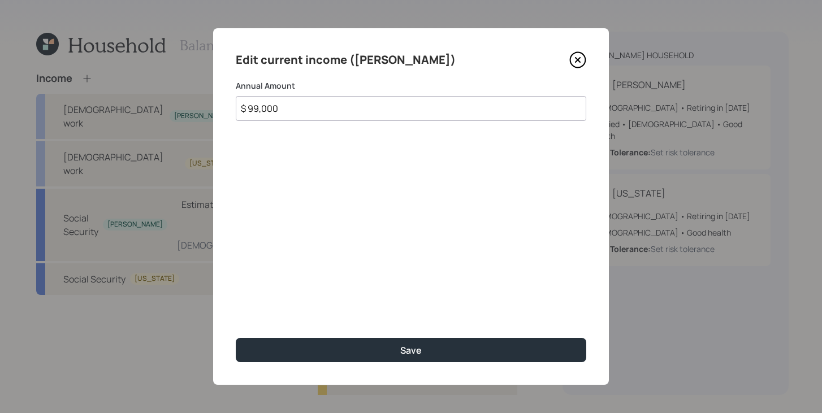
click at [581, 59] on icon at bounding box center [577, 59] width 17 height 17
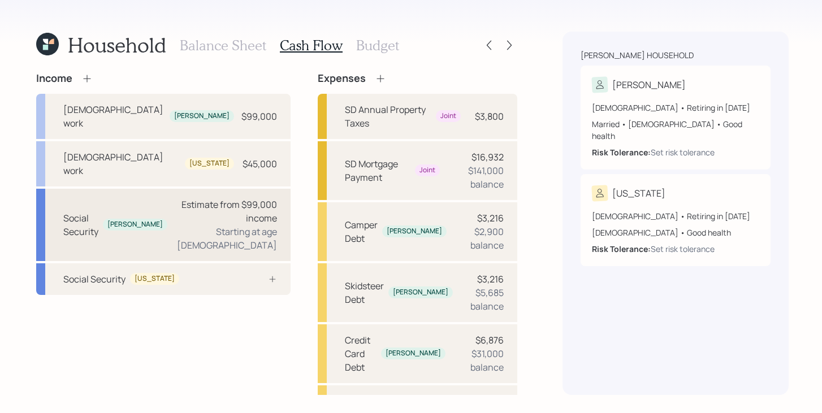
click at [185, 198] on div "Estimate from $99,000 income" at bounding box center [226, 211] width 101 height 27
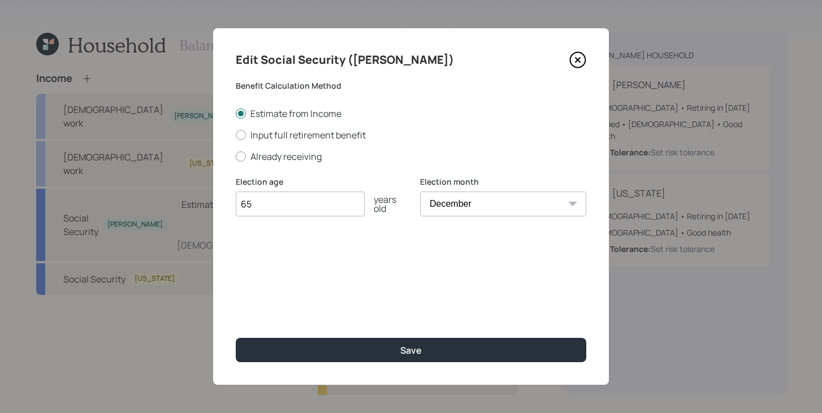
click at [499, 204] on select "January February March April May June July August September October November De…" at bounding box center [503, 204] width 166 height 25
select select "9"
click at [420, 192] on select "January February March April May June July August September October November De…" at bounding box center [503, 204] width 166 height 25
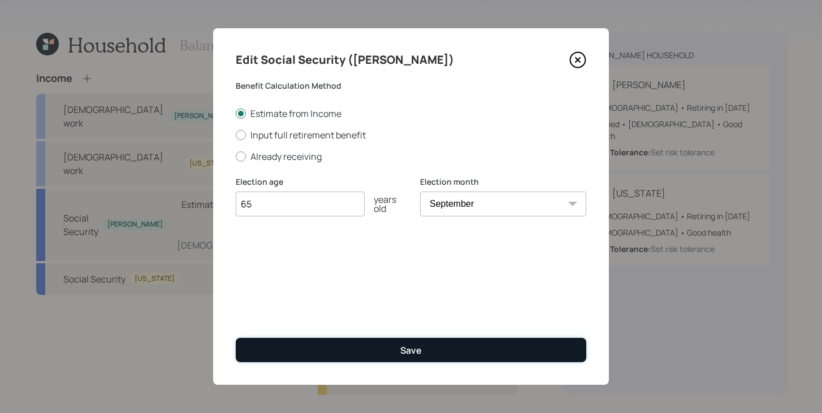
click at [379, 348] on button "Save" at bounding box center [411, 350] width 351 height 24
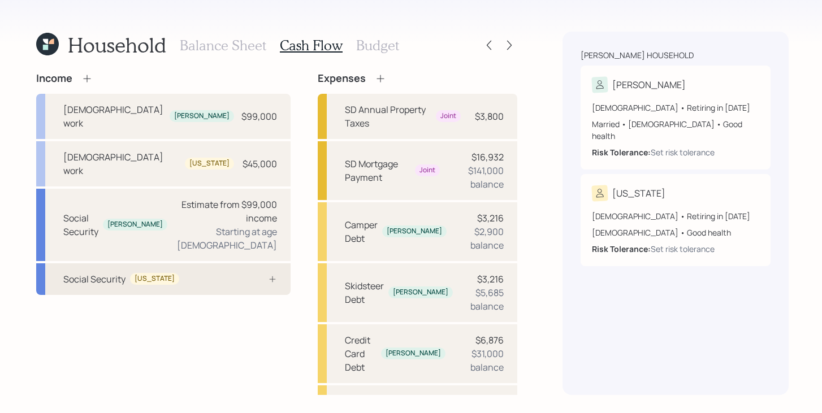
click at [200, 264] on div "Social Security Virginia" at bounding box center [163, 280] width 254 height 32
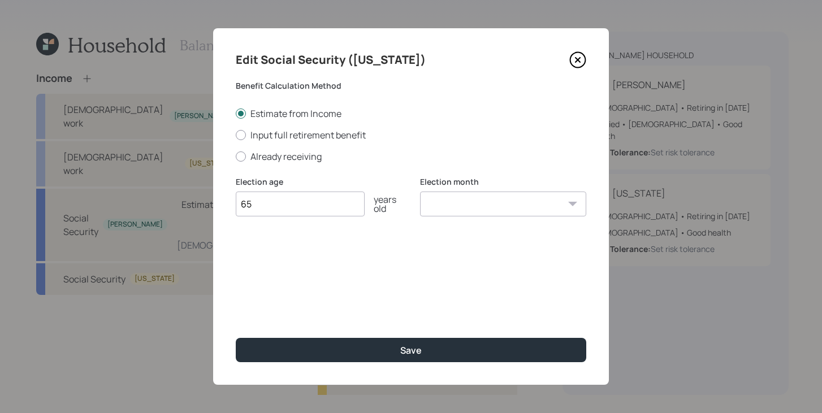
type input "65"
click at [469, 200] on select "January February March April May June July August September October November De…" at bounding box center [503, 204] width 166 height 25
select select "1"
click at [420, 192] on select "January February March April May June July August September October November De…" at bounding box center [503, 204] width 166 height 25
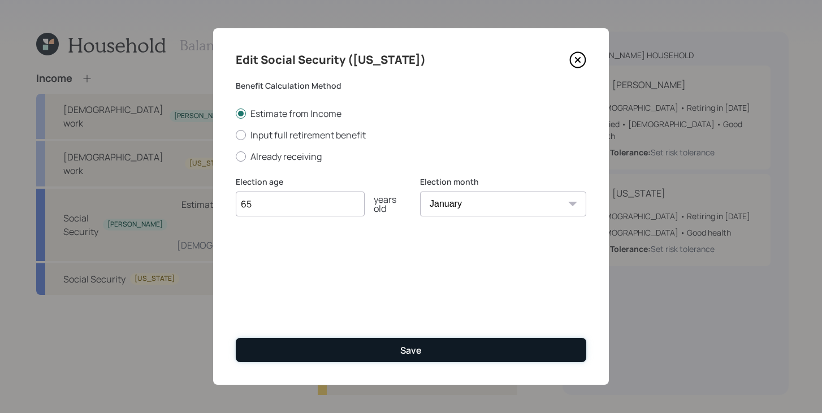
click at [364, 342] on button "Save" at bounding box center [411, 350] width 351 height 24
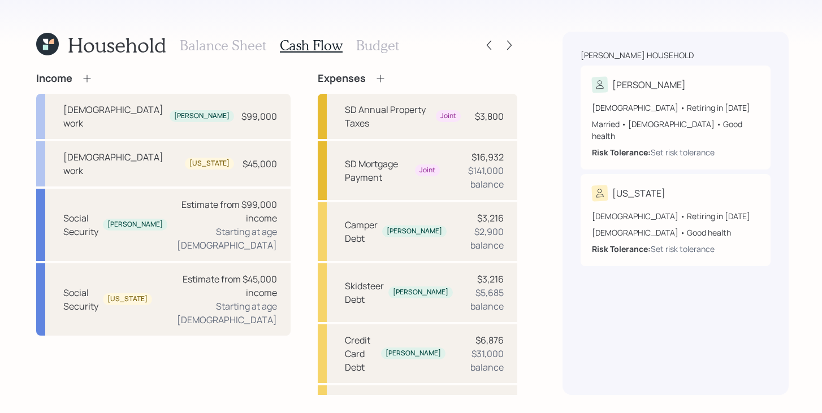
click at [375, 80] on icon at bounding box center [380, 78] width 11 height 11
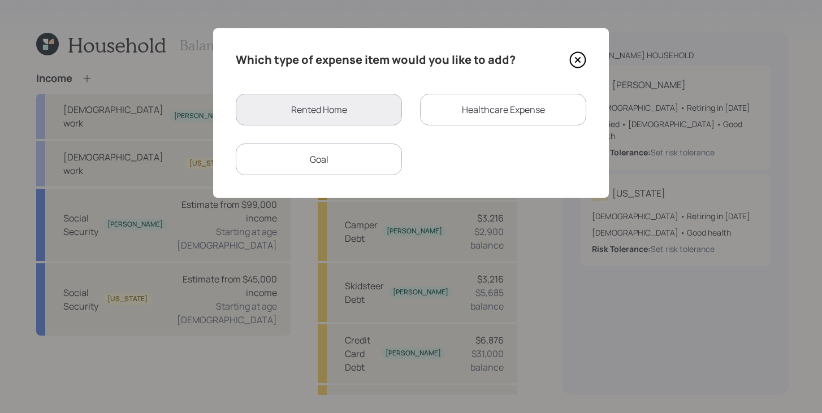
click at [461, 106] on div "Healthcare Expense" at bounding box center [503, 110] width 166 height 32
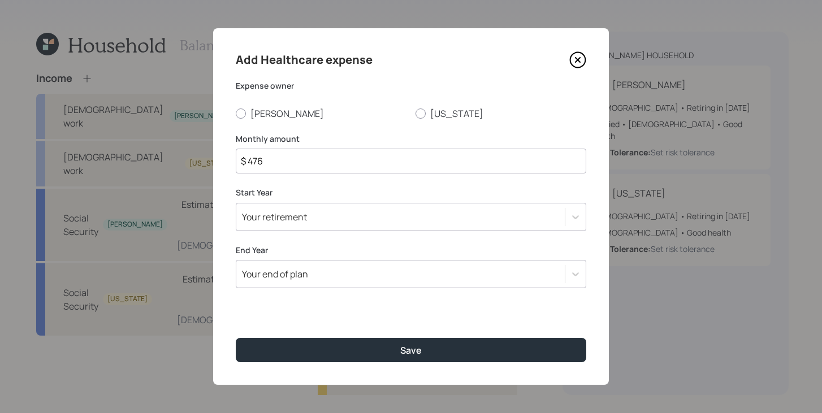
click at [267, 106] on div "Expense owner Maxwell Virginia" at bounding box center [411, 100] width 351 height 40
click at [267, 115] on label "[PERSON_NAME]" at bounding box center [321, 113] width 171 height 12
click at [236, 114] on input "[PERSON_NAME]" at bounding box center [235, 113] width 1 height 1
radio input "true"
click at [287, 165] on input "$ 476" at bounding box center [411, 161] width 351 height 25
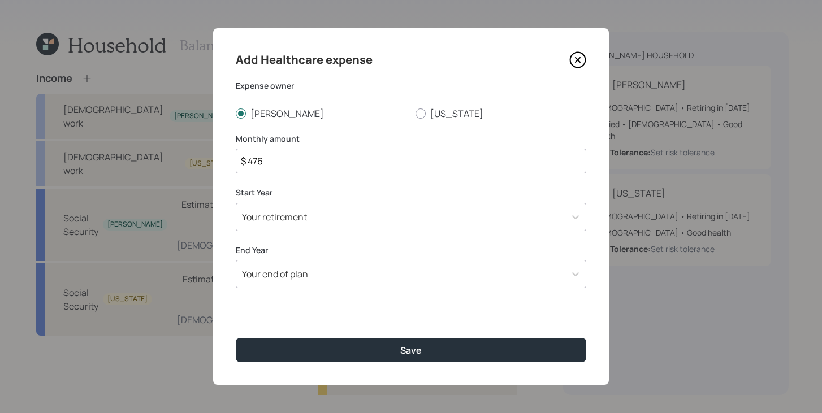
click at [287, 165] on input "$ 476" at bounding box center [411, 161] width 351 height 25
type input "$ 466"
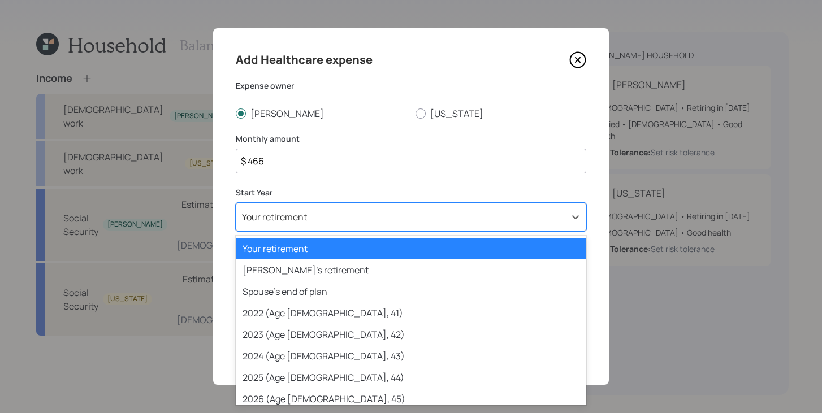
click at [329, 227] on div "Your retirement" at bounding box center [411, 217] width 351 height 28
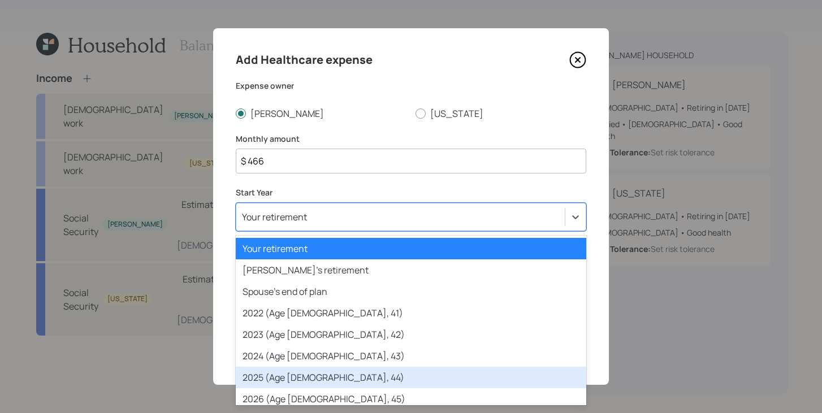
click at [280, 378] on div "2025 (Age 57, 44)" at bounding box center [411, 377] width 351 height 21
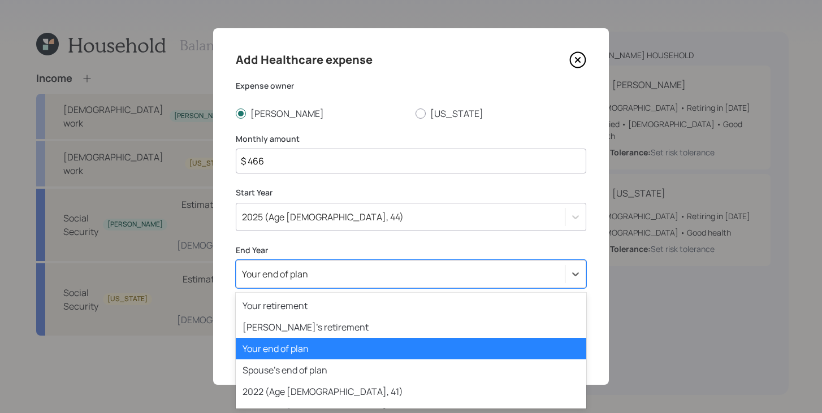
click at [338, 285] on div "Your end of plan" at bounding box center [411, 274] width 351 height 28
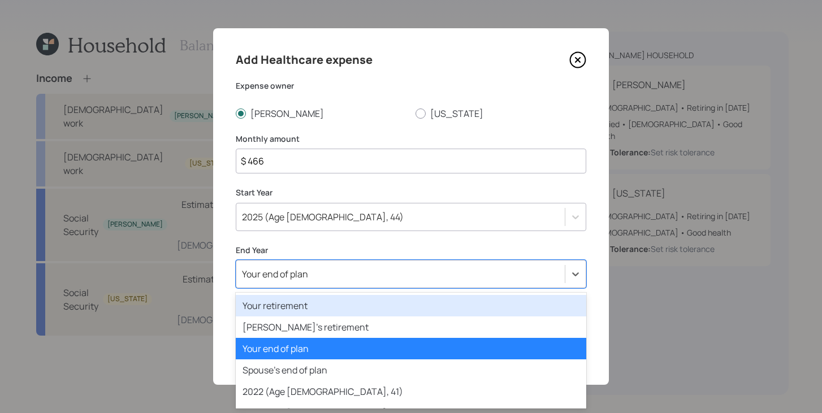
click at [326, 310] on div "Your retirement" at bounding box center [411, 305] width 351 height 21
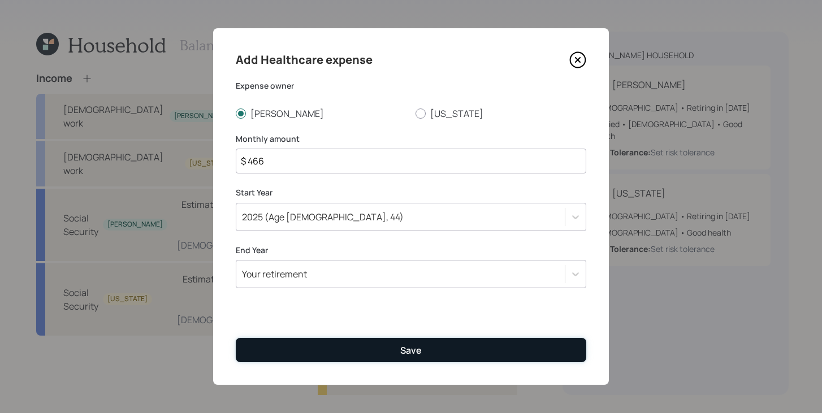
click at [326, 352] on button "Save" at bounding box center [411, 350] width 351 height 24
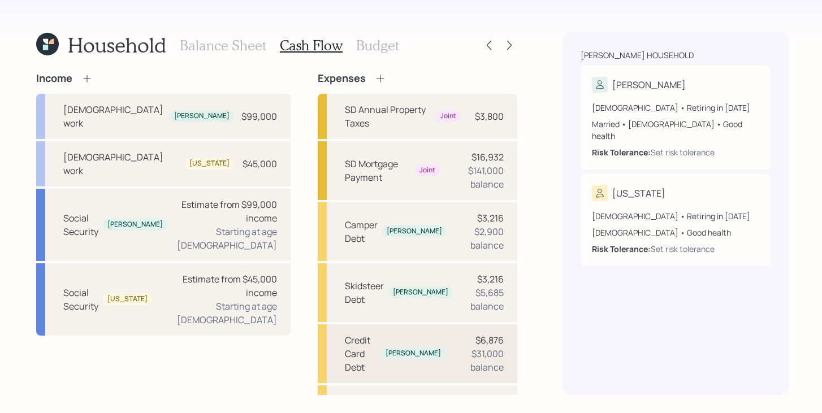
scroll to position [191, 0]
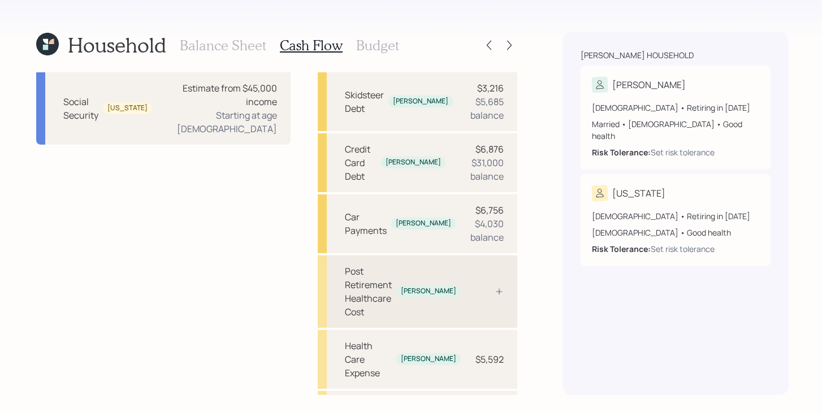
click at [478, 287] on div at bounding box center [487, 291] width 34 height 9
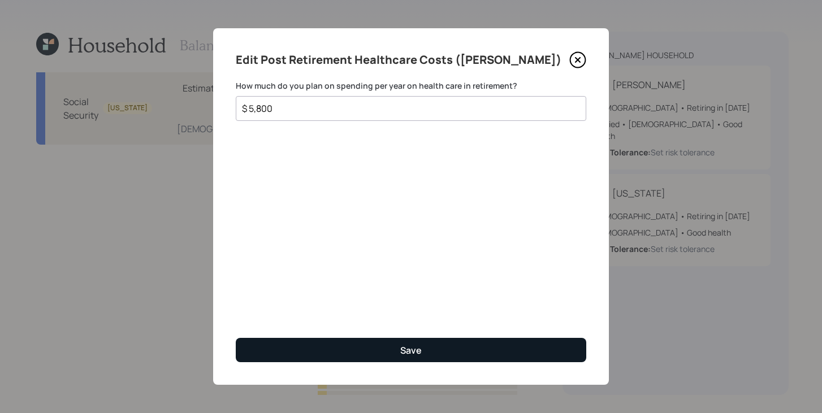
type input "$ 5,800"
click at [370, 343] on button "Save" at bounding box center [411, 350] width 351 height 24
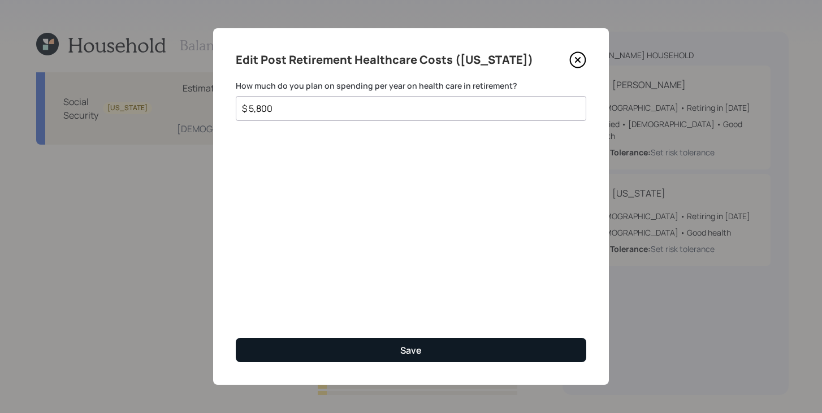
type input "$ 5,800"
click at [408, 347] on div "Save" at bounding box center [410, 350] width 21 height 12
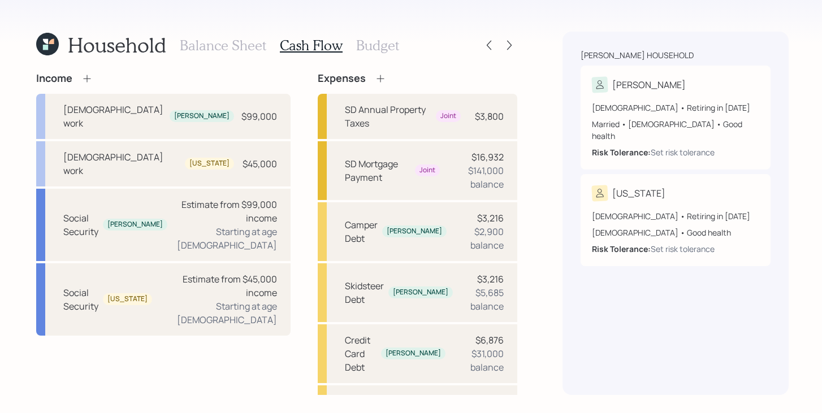
click at [235, 46] on h3 "Balance Sheet" at bounding box center [223, 45] width 87 height 16
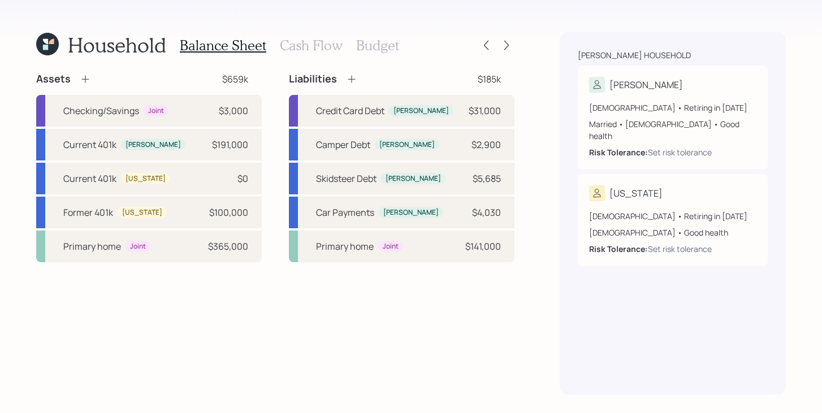
click at [389, 43] on h3 "Budget" at bounding box center [377, 45] width 43 height 16
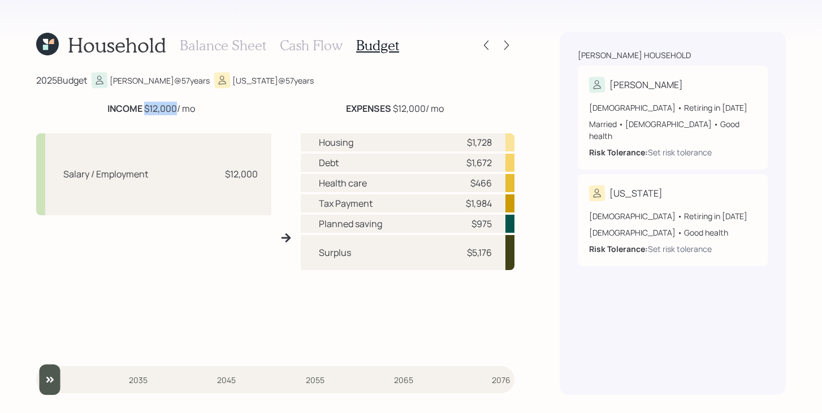
drag, startPoint x: 144, startPoint y: 110, endPoint x: 175, endPoint y: 107, distance: 31.2
click at [175, 107] on div "INCOME $12,000 / mo" at bounding box center [151, 109] width 88 height 14
drag, startPoint x: 321, startPoint y: 202, endPoint x: 495, endPoint y: 206, distance: 174.2
click at [495, 206] on div "Tax Payment $1,984" at bounding box center [408, 204] width 214 height 18
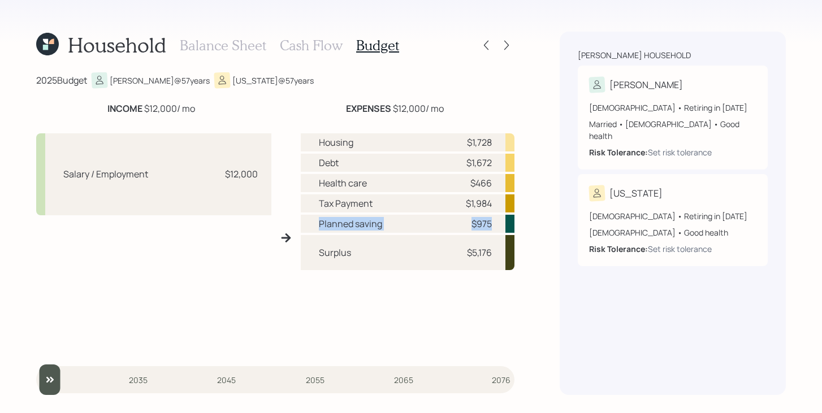
drag, startPoint x: 318, startPoint y: 224, endPoint x: 495, endPoint y: 226, distance: 177.0
click at [495, 226] on div "Planned saving $975" at bounding box center [408, 224] width 214 height 18
click at [441, 182] on div "Health care $466" at bounding box center [408, 183] width 214 height 18
drag, startPoint x: 495, startPoint y: 184, endPoint x: 473, endPoint y: 184, distance: 22.1
click at [473, 184] on div "Health care $466" at bounding box center [408, 183] width 214 height 18
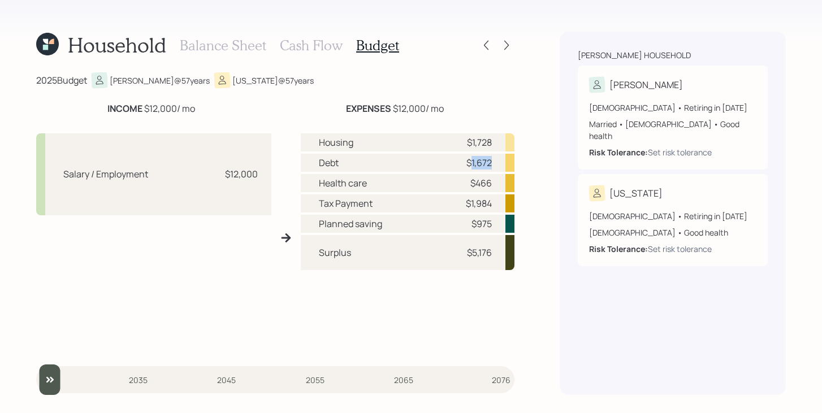
drag, startPoint x: 469, startPoint y: 164, endPoint x: 500, endPoint y: 162, distance: 31.7
click at [500, 162] on div "Debt $1,672" at bounding box center [408, 163] width 214 height 18
drag, startPoint x: 464, startPoint y: 141, endPoint x: 491, endPoint y: 140, distance: 27.7
click at [491, 140] on div "$1,728" at bounding box center [475, 143] width 34 height 14
click at [252, 44] on h3 "Balance Sheet" at bounding box center [223, 45] width 87 height 16
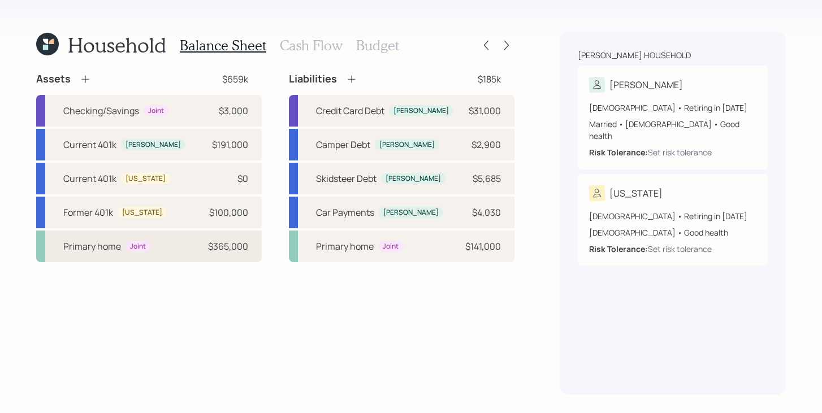
click at [165, 260] on div "Primary home Joint $365,000" at bounding box center [149, 247] width 226 height 32
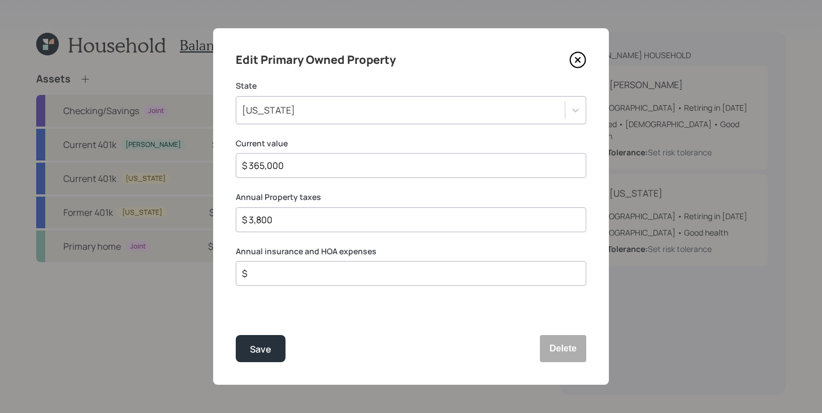
click at [313, 222] on input "$ 3,800" at bounding box center [406, 220] width 331 height 14
type input "$ 0"
click at [282, 352] on button "Save" at bounding box center [261, 348] width 50 height 27
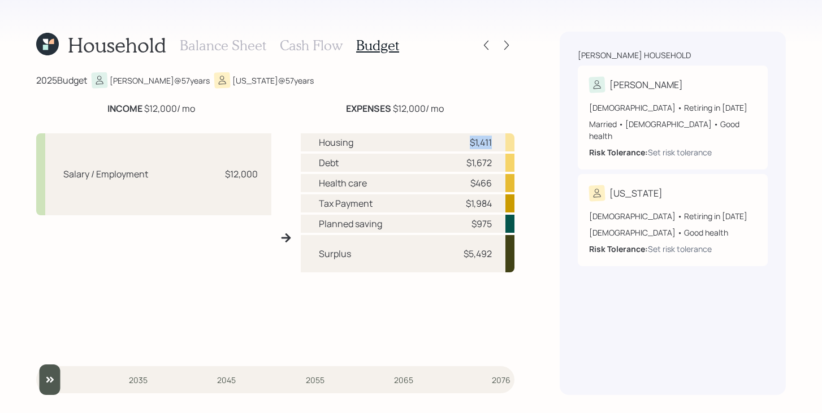
drag, startPoint x: 471, startPoint y: 142, endPoint x: 493, endPoint y: 141, distance: 22.1
click at [493, 141] on div "Housing $1,411" at bounding box center [408, 142] width 214 height 18
click at [503, 87] on div "2025 Budget [PERSON_NAME] @ 57 years [US_STATE] @ 57 years" at bounding box center [275, 80] width 478 height 16
drag, startPoint x: 317, startPoint y: 254, endPoint x: 353, endPoint y: 254, distance: 36.2
click at [353, 254] on div "Surplus $5,492" at bounding box center [408, 253] width 214 height 37
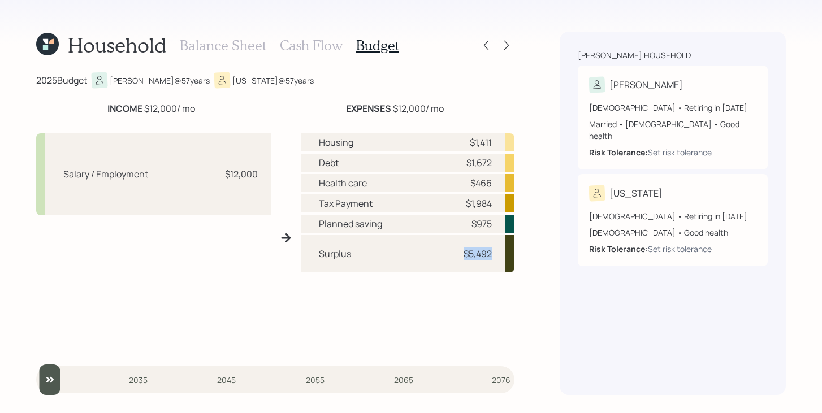
drag, startPoint x: 463, startPoint y: 254, endPoint x: 498, endPoint y: 254, distance: 35.6
click at [498, 254] on div "Surplus $5,492" at bounding box center [408, 253] width 214 height 37
click at [477, 281] on div "Housing $1,411 Debt $1,672 Health care $466 Tax Payment $1,984 Planned saving $…" at bounding box center [408, 242] width 214 height 218
click at [317, 46] on h3 "Cash Flow" at bounding box center [311, 45] width 63 height 16
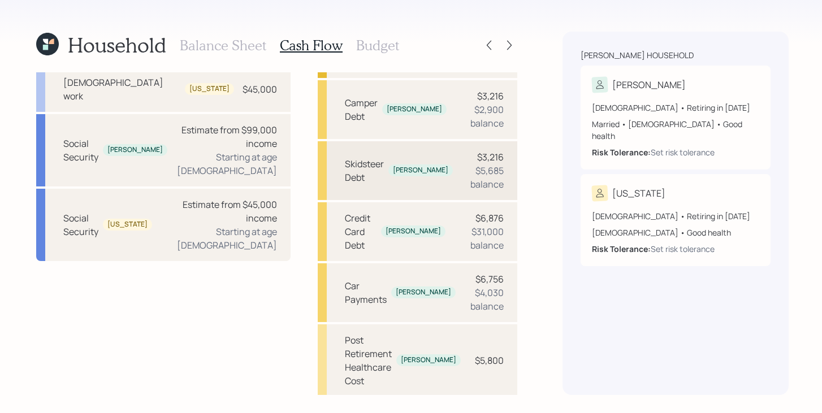
scroll to position [157, 0]
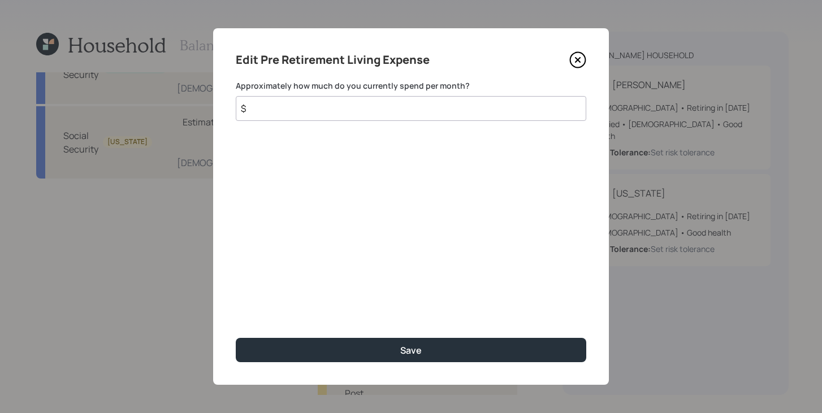
click at [366, 112] on input "$" at bounding box center [411, 108] width 351 height 25
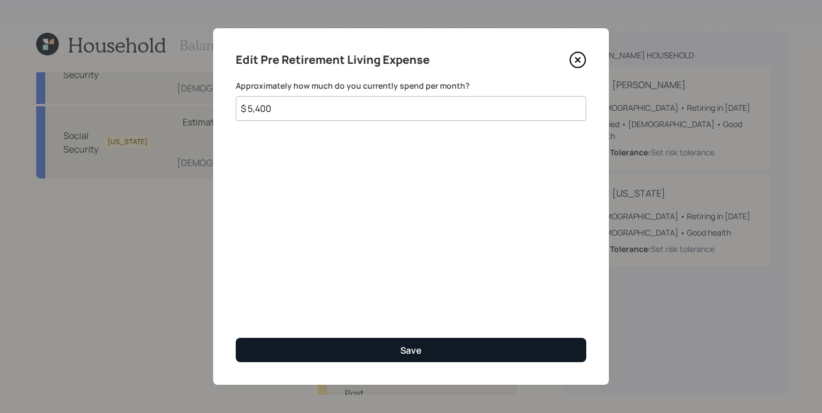
type input "$ 5,400"
click at [412, 357] on button "Save" at bounding box center [411, 350] width 351 height 24
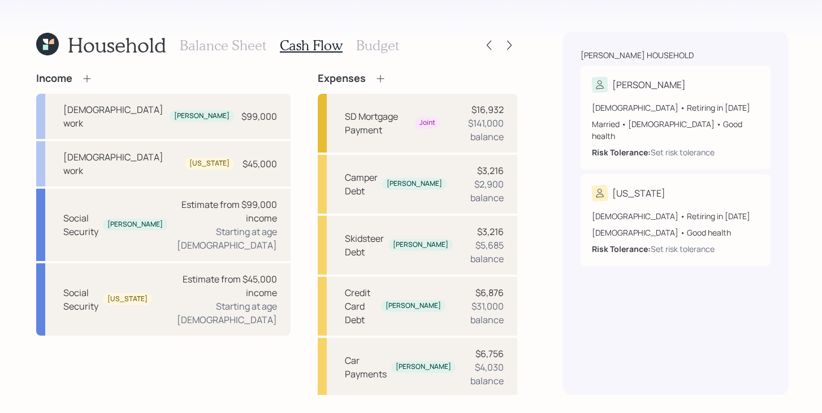
click at [379, 49] on h3 "Budget" at bounding box center [377, 45] width 43 height 16
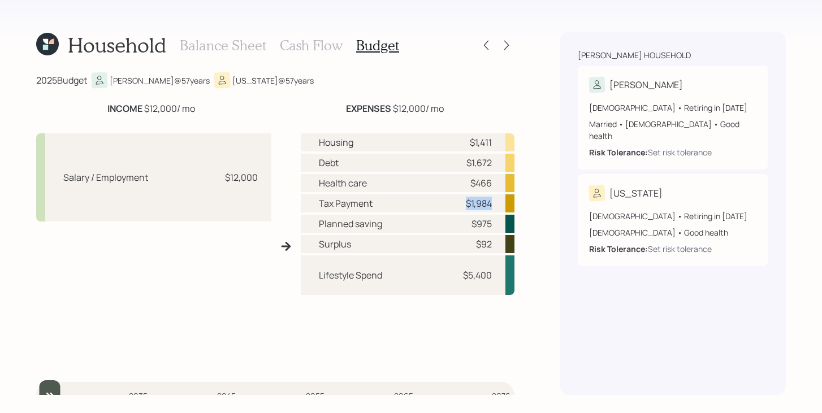
drag, startPoint x: 460, startPoint y: 201, endPoint x: 499, endPoint y: 200, distance: 39.0
click at [499, 200] on div "Tax Payment $1,984" at bounding box center [408, 204] width 214 height 18
click at [448, 206] on div "Tax Payment $1,984" at bounding box center [408, 204] width 214 height 18
drag, startPoint x: 395, startPoint y: 108, endPoint x: 426, endPoint y: 107, distance: 31.1
click at [426, 107] on div "EXPENSES $12,000 / mo" at bounding box center [395, 109] width 98 height 14
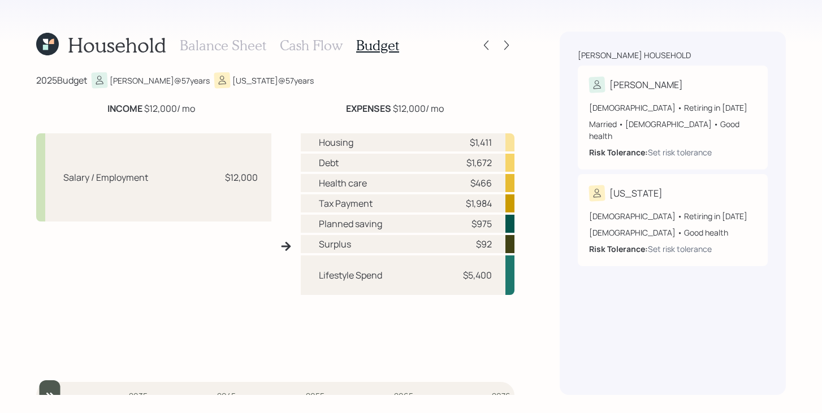
click at [458, 109] on div "EXPENSES $12,000 / mo" at bounding box center [395, 109] width 240 height 14
click at [222, 53] on div "Balance Sheet Cash Flow Budget" at bounding box center [289, 45] width 219 height 27
click at [230, 49] on h3 "Balance Sheet" at bounding box center [223, 45] width 87 height 16
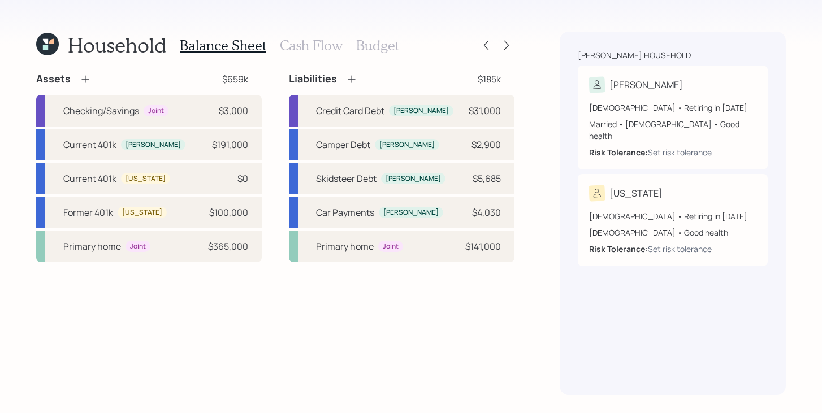
click at [296, 46] on h3 "Cash Flow" at bounding box center [311, 45] width 63 height 16
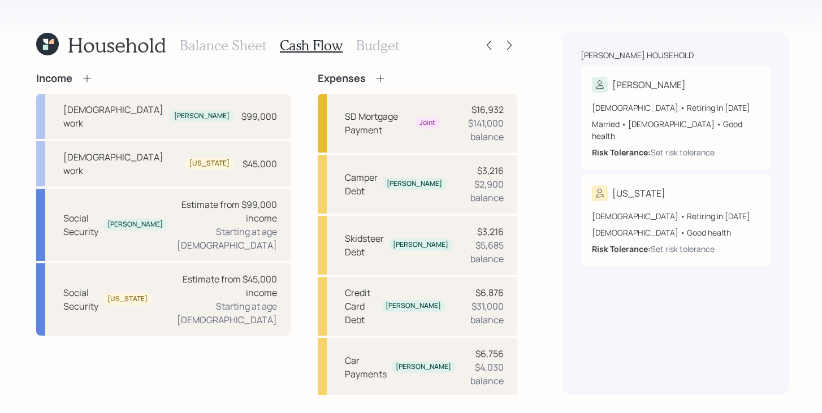
click at [378, 52] on h3 "Budget" at bounding box center [377, 45] width 43 height 16
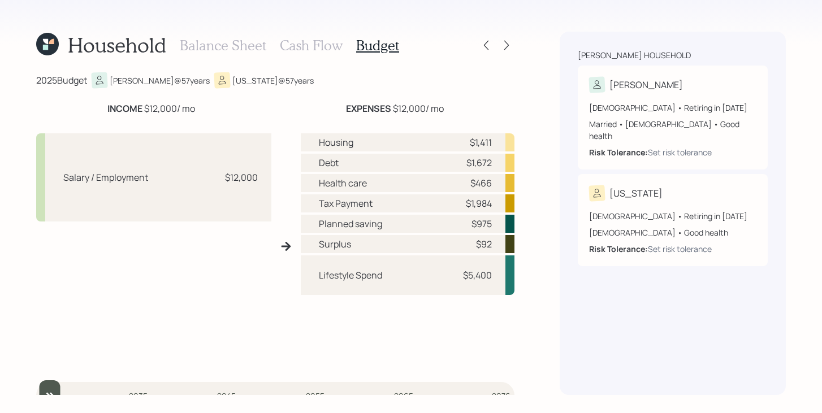
click at [234, 50] on h3 "Balance Sheet" at bounding box center [223, 45] width 87 height 16
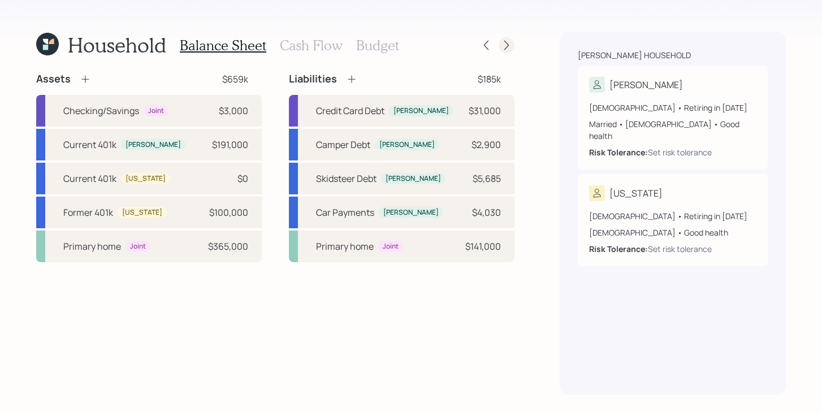
click at [508, 45] on icon at bounding box center [506, 45] width 11 height 11
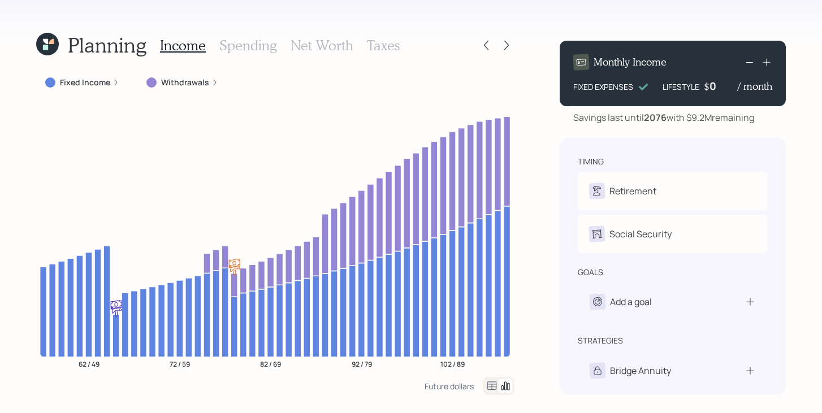
click at [45, 54] on icon at bounding box center [47, 44] width 23 height 23
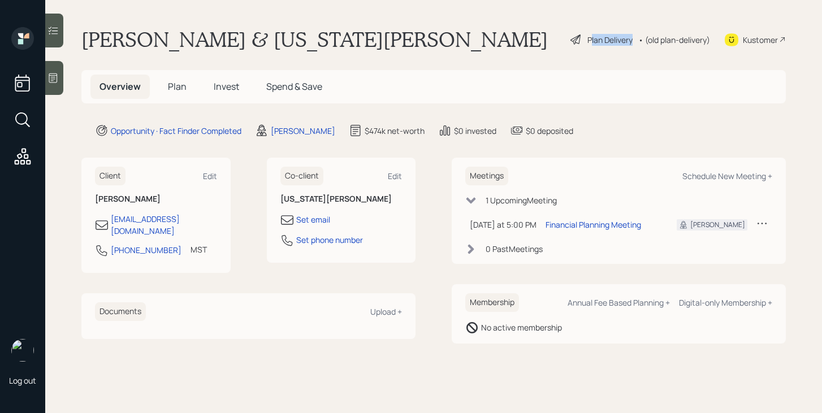
click at [587, 45] on div "Plan Delivery" at bounding box center [601, 40] width 64 height 14
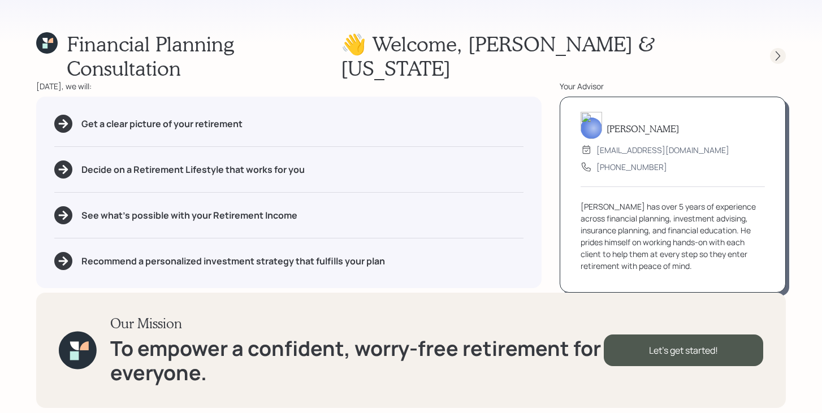
click at [778, 50] on icon at bounding box center [778, 55] width 11 height 11
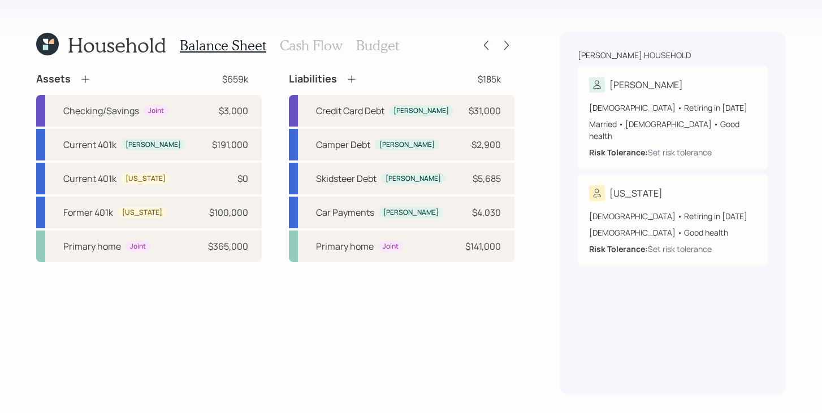
click at [327, 47] on h3 "Cash Flow" at bounding box center [311, 45] width 63 height 16
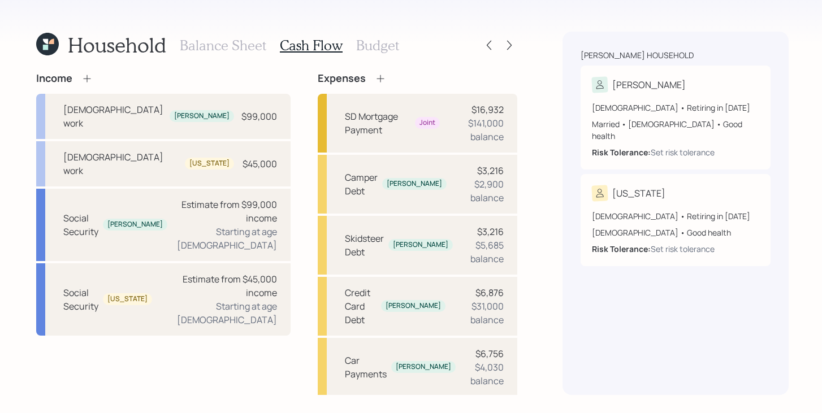
click at [380, 47] on h3 "Budget" at bounding box center [377, 45] width 43 height 16
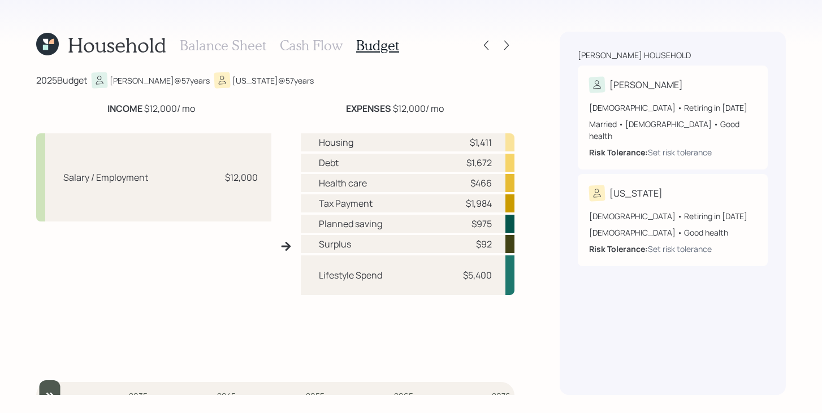
click at [321, 53] on h3 "Cash Flow" at bounding box center [311, 45] width 63 height 16
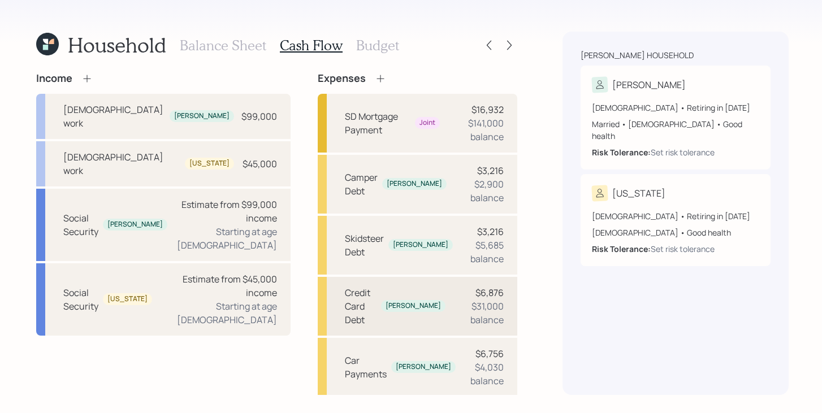
scroll to position [157, 0]
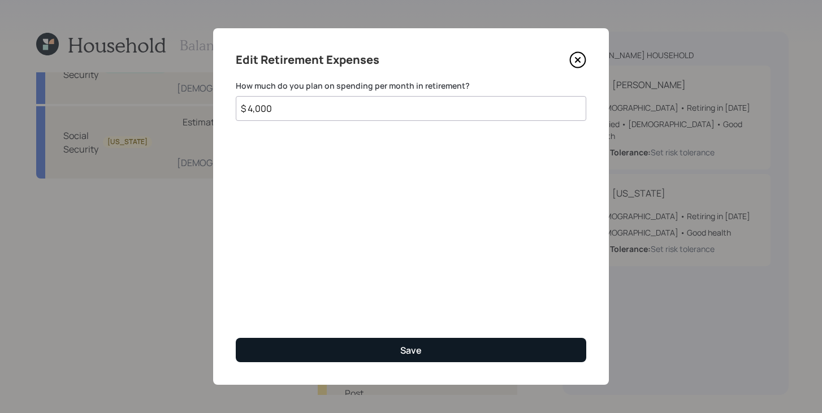
type input "$ 4,000"
click at [411, 349] on div "Save" at bounding box center [410, 350] width 21 height 12
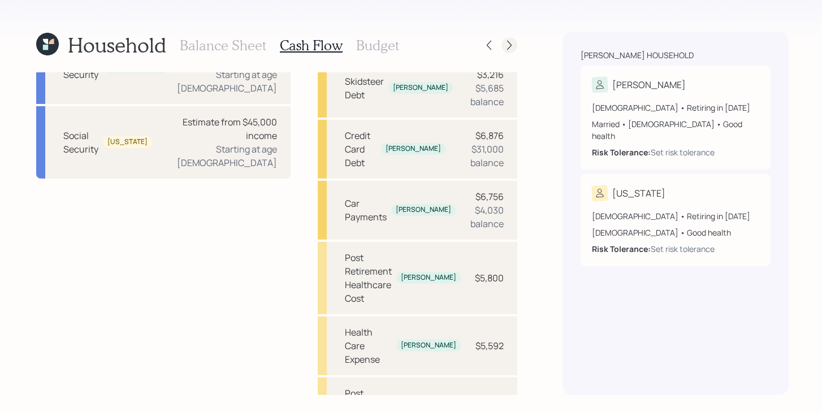
click at [504, 46] on icon at bounding box center [509, 45] width 11 height 11
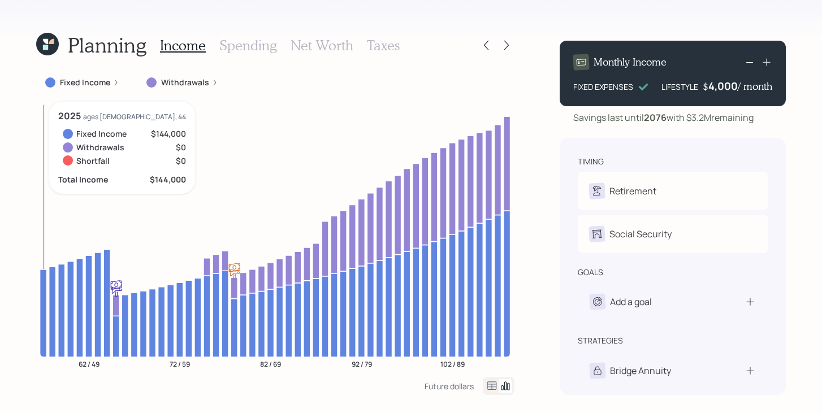
click at [43, 287] on icon at bounding box center [43, 314] width 7 height 88
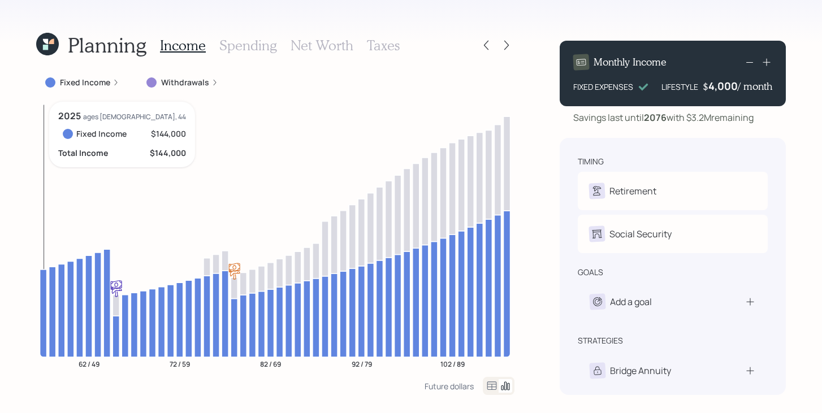
click at [43, 287] on icon at bounding box center [43, 314] width 7 height 88
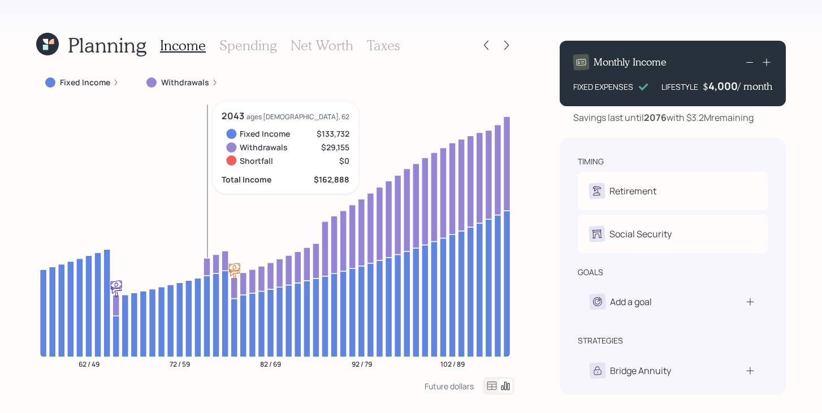
click at [206, 262] on icon at bounding box center [207, 267] width 7 height 18
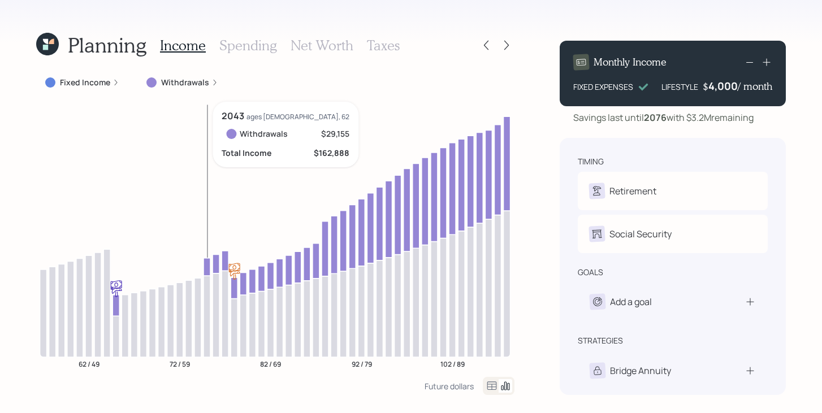
click at [208, 263] on icon at bounding box center [207, 267] width 7 height 18
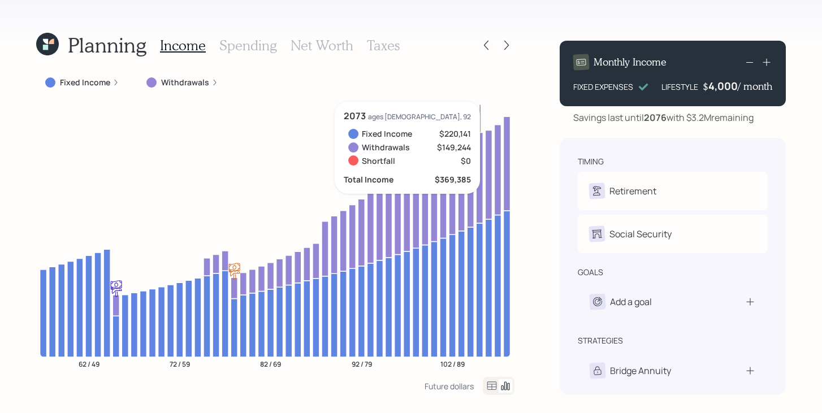
click at [722, 83] on div "4,000" at bounding box center [723, 86] width 29 height 14
click at [722, 83] on div "4000" at bounding box center [724, 86] width 28 height 14
click at [549, 241] on div "Planning Income Spending Net Worth Taxes Fixed Income Withdrawals 62 / 49 72 / …" at bounding box center [411, 206] width 822 height 413
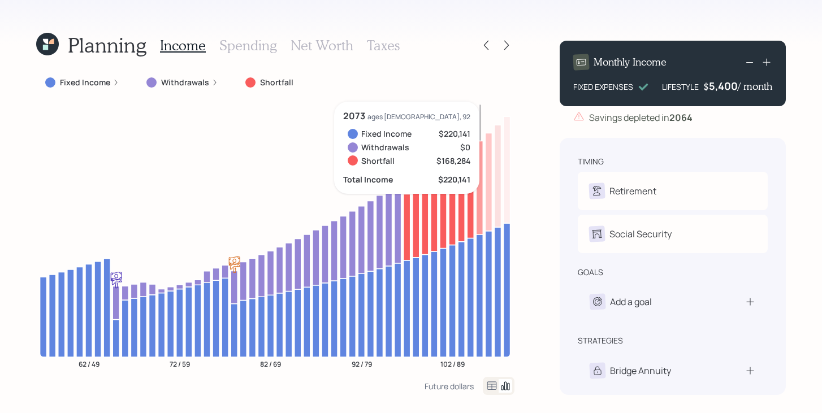
click at [732, 87] on div "5,400" at bounding box center [723, 86] width 29 height 14
click at [732, 87] on div "5400" at bounding box center [724, 86] width 28 height 14
click at [726, 85] on div "5400" at bounding box center [724, 86] width 28 height 14
click at [525, 257] on div "Planning Income Spending Net Worth Taxes Fixed Income Withdrawals Shortfall 62 …" at bounding box center [411, 206] width 822 height 413
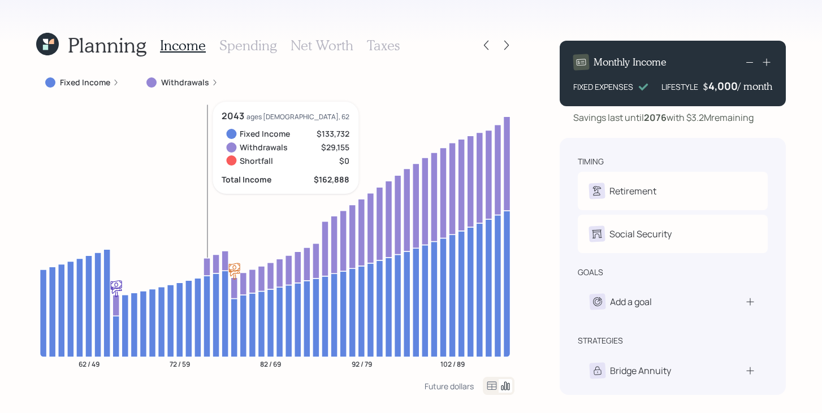
click at [208, 265] on icon at bounding box center [207, 267] width 7 height 18
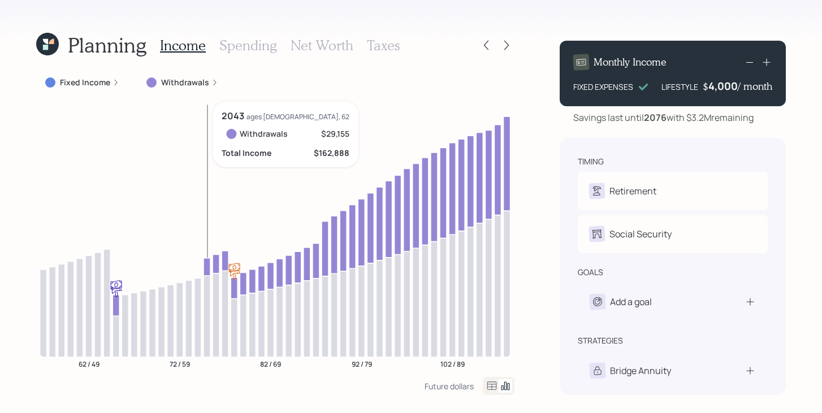
click at [208, 265] on icon at bounding box center [207, 267] width 7 height 18
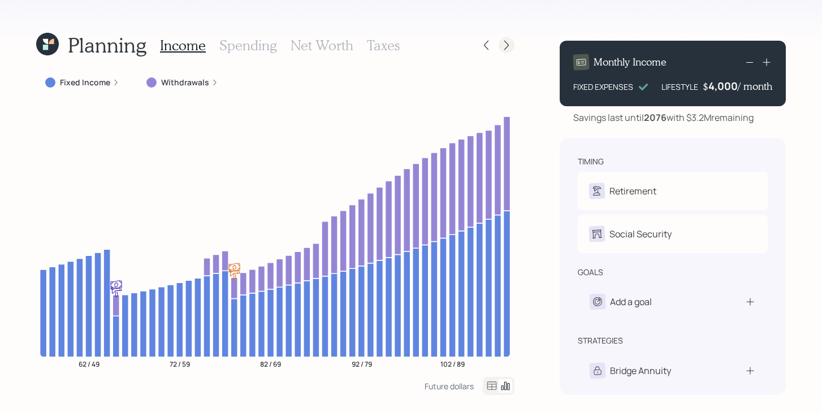
click at [510, 46] on icon at bounding box center [506, 45] width 11 height 11
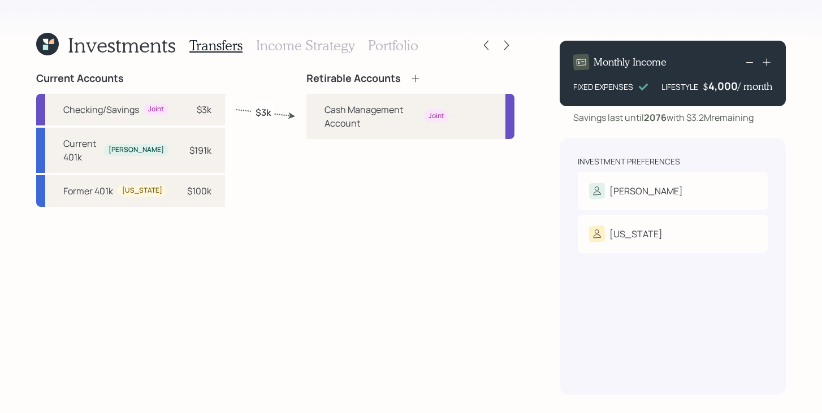
click at [510, 46] on icon at bounding box center [506, 45] width 11 height 11
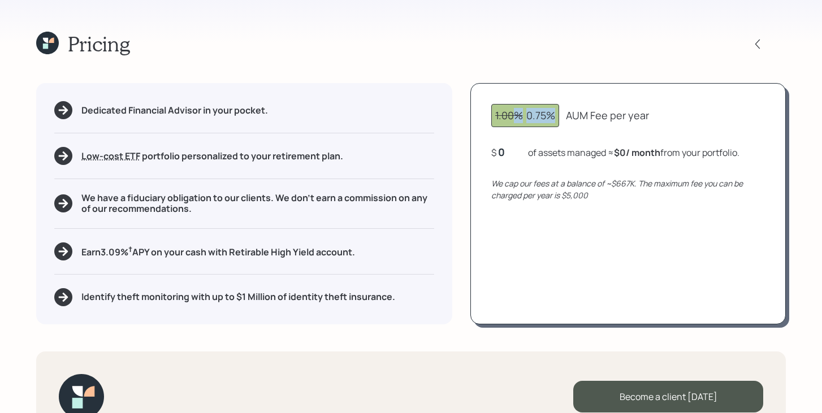
drag, startPoint x: 556, startPoint y: 116, endPoint x: 512, endPoint y: 116, distance: 43.5
click at [512, 116] on div "1.00% 0.75%" at bounding box center [525, 115] width 68 height 23
click at [502, 156] on div "0" at bounding box center [512, 152] width 28 height 14
click at [512, 297] on div "1.00% 0.75% AUM Fee per year $ 50000 of assets managed ≈ $0 / month from your p…" at bounding box center [629, 203] width 316 height 241
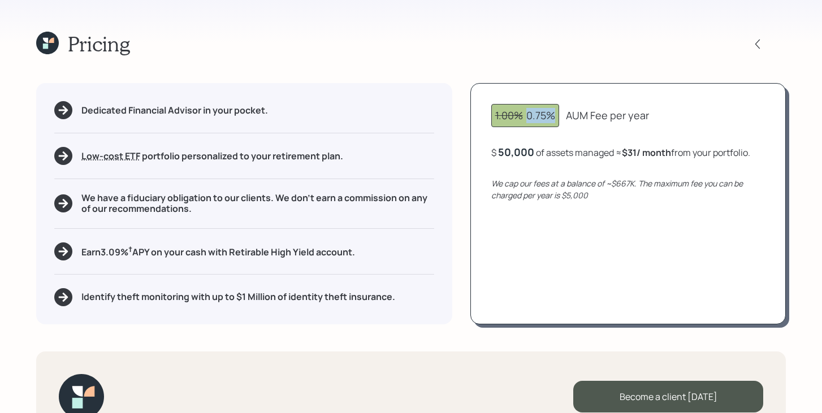
drag, startPoint x: 529, startPoint y: 118, endPoint x: 557, endPoint y: 115, distance: 28.4
click at [557, 115] on div "1.00% 0.75%" at bounding box center [525, 115] width 68 height 23
drag, startPoint x: 370, startPoint y: 253, endPoint x: 84, endPoint y: 250, distance: 286.2
click at [84, 250] on div "Earn 3.09 % † APY on your cash with Retirable High Yield account." at bounding box center [244, 252] width 380 height 18
click at [400, 243] on div "Earn 3.09 % † APY on your cash with Retirable High Yield account." at bounding box center [244, 252] width 380 height 18
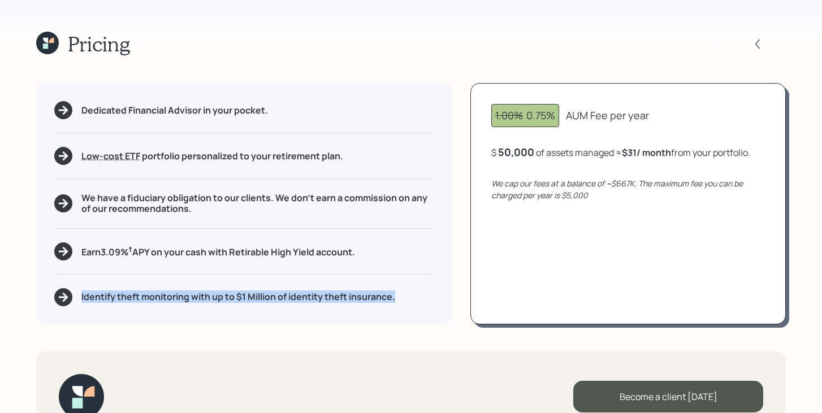
drag, startPoint x: 398, startPoint y: 300, endPoint x: 71, endPoint y: 288, distance: 326.5
click at [71, 288] on div "Identify theft monitoring with up to $1 Million of identity theft insurance." at bounding box center [244, 297] width 380 height 18
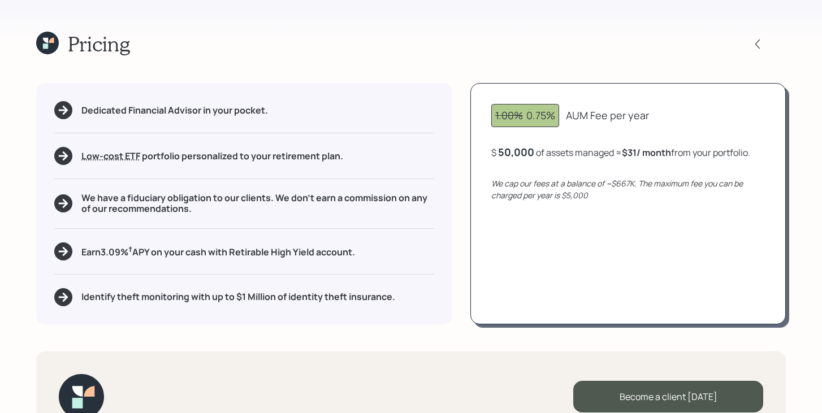
click at [399, 273] on div "Dedicated Financial Advisor in your pocket. Low-cost ETF Retirable uses diversi…" at bounding box center [244, 203] width 416 height 241
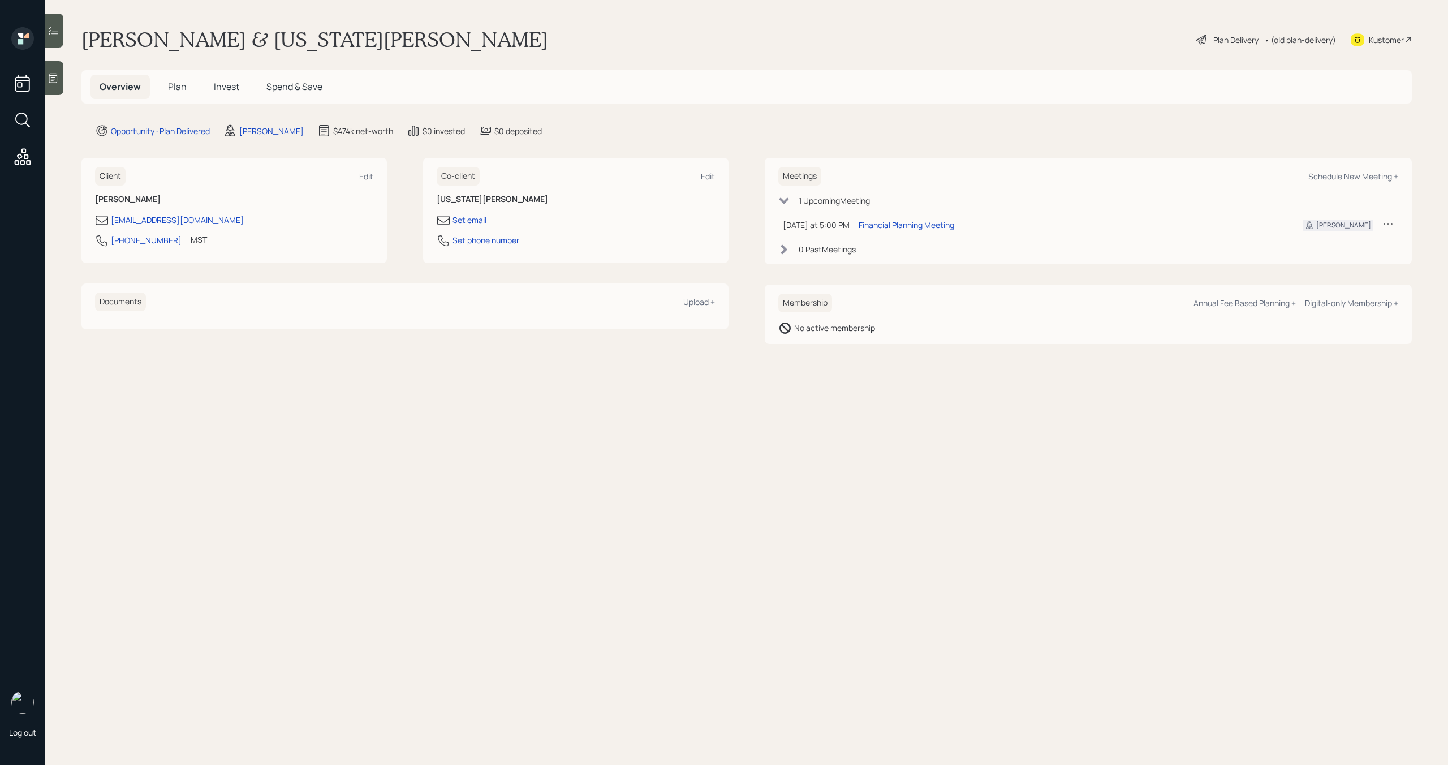
click at [1202, 40] on icon at bounding box center [1201, 39] width 10 height 10
click at [183, 88] on span "Plan" at bounding box center [177, 86] width 19 height 12
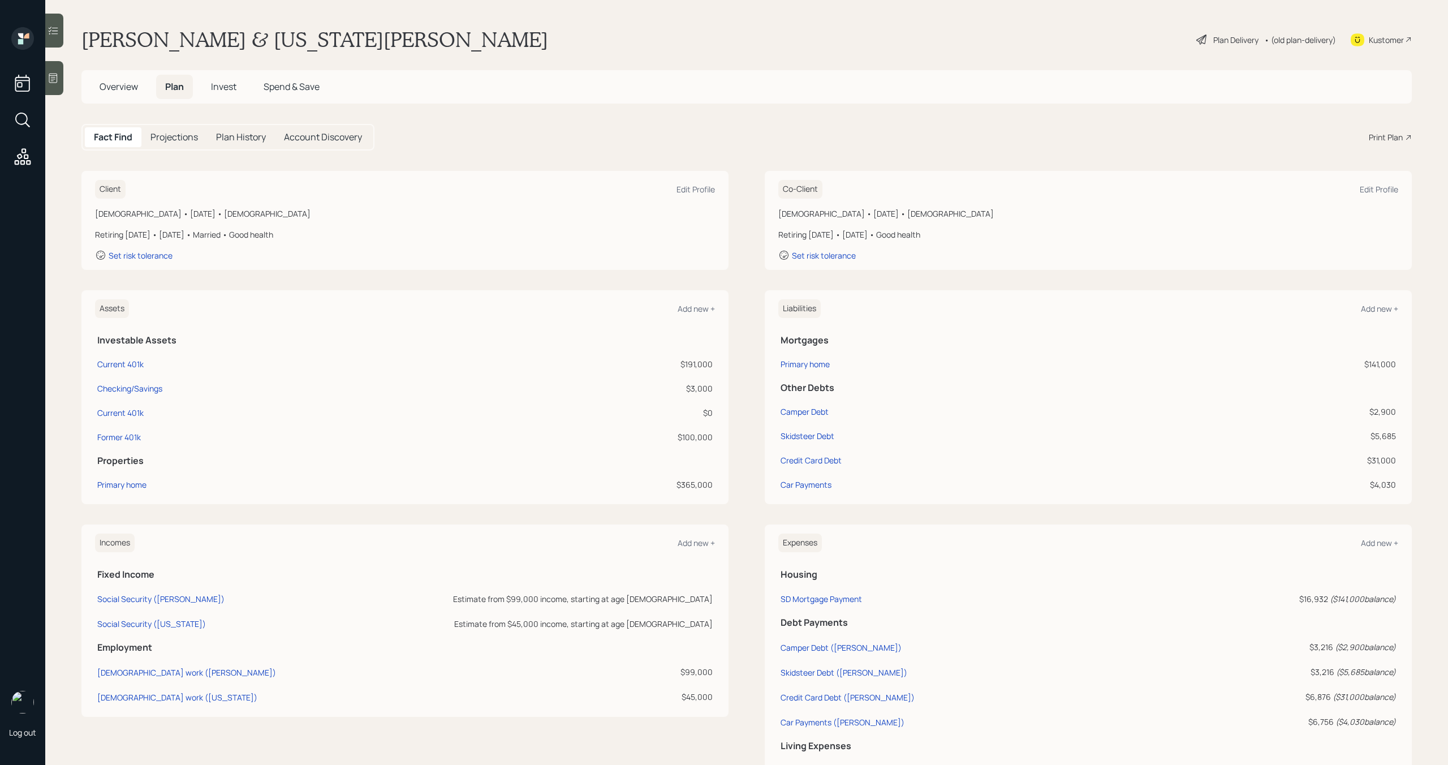
click at [1393, 133] on div "Print Plan" at bounding box center [1386, 137] width 34 height 12
